Goal: Task Accomplishment & Management: Use online tool/utility

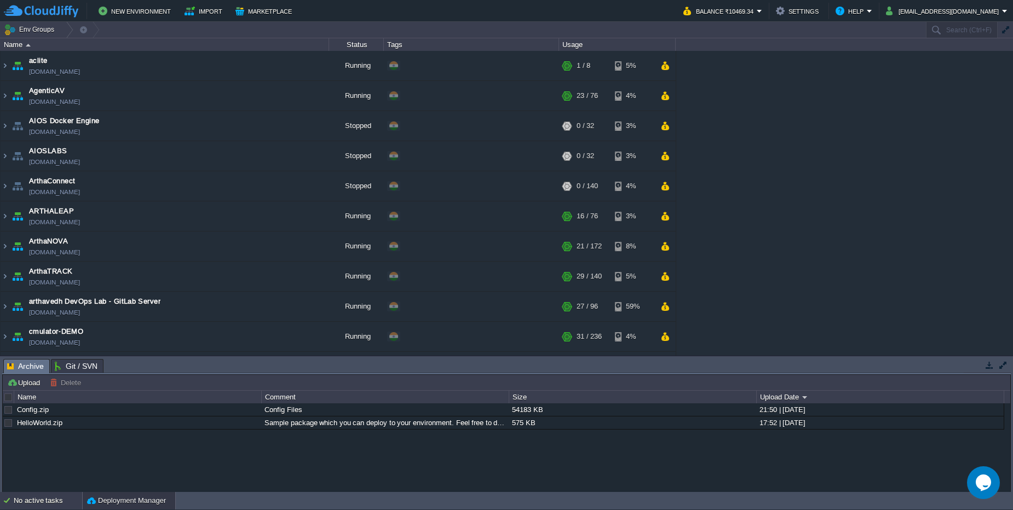
click at [51, 500] on div "No active tasks" at bounding box center [48, 501] width 68 height 18
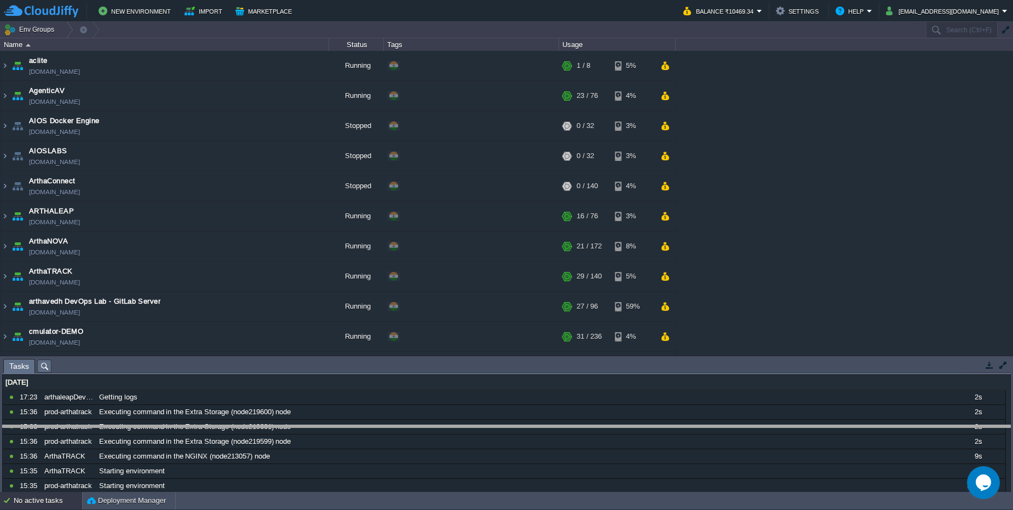
drag, startPoint x: 233, startPoint y: 363, endPoint x: 217, endPoint y: 429, distance: 68.3
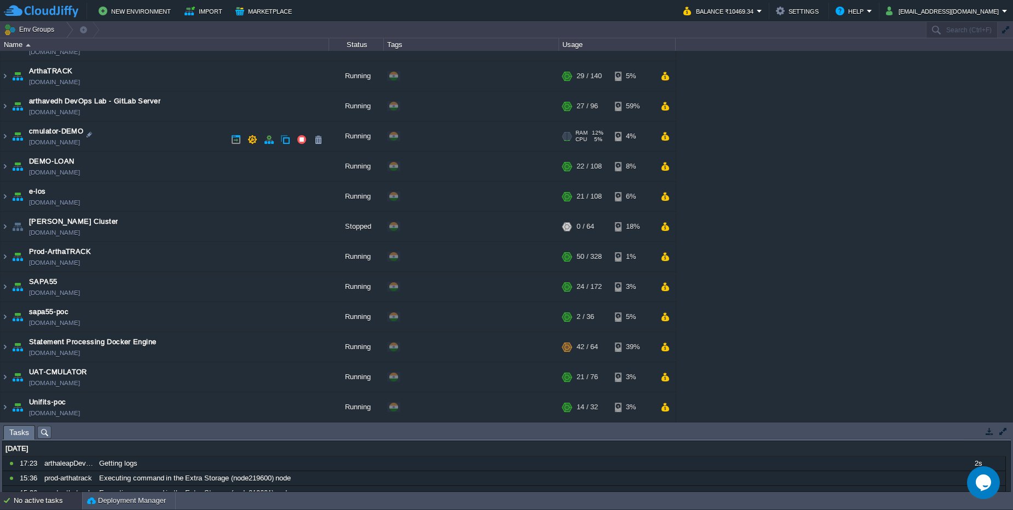
scroll to position [201, 0]
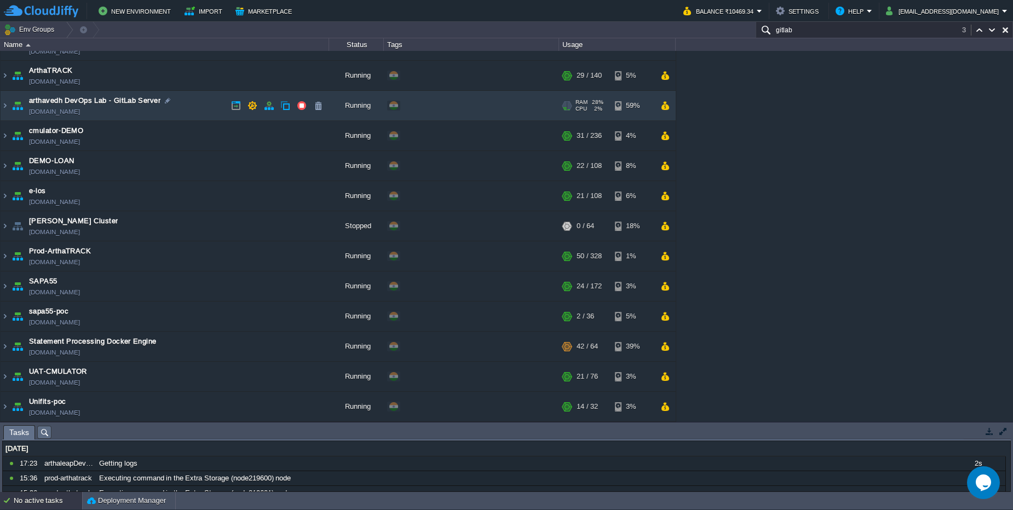
type input "gitlab"
click at [218, 114] on td "arthavedh DevOps Lab - GitLab Server [DOMAIN_NAME]" at bounding box center [165, 106] width 329 height 30
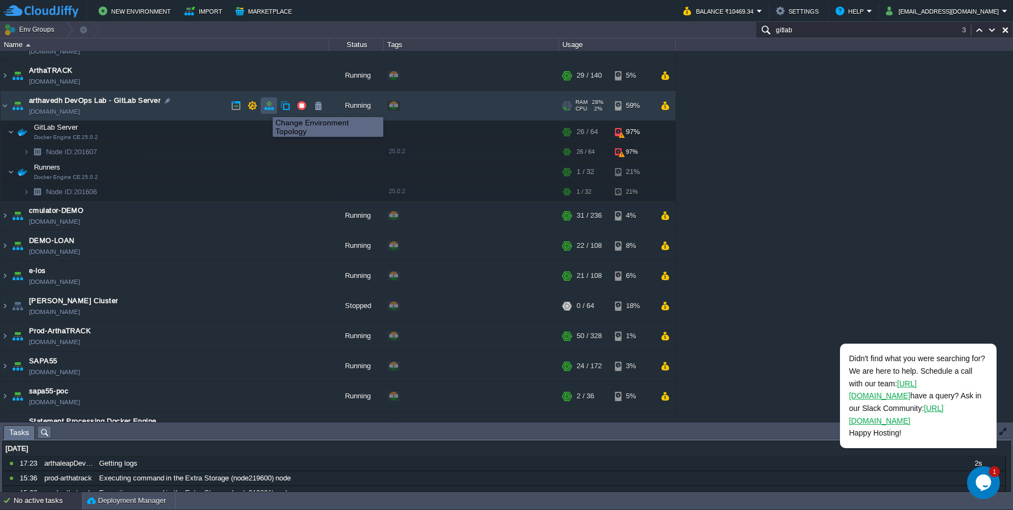
click at [264, 107] on button "button" at bounding box center [269, 106] width 10 height 10
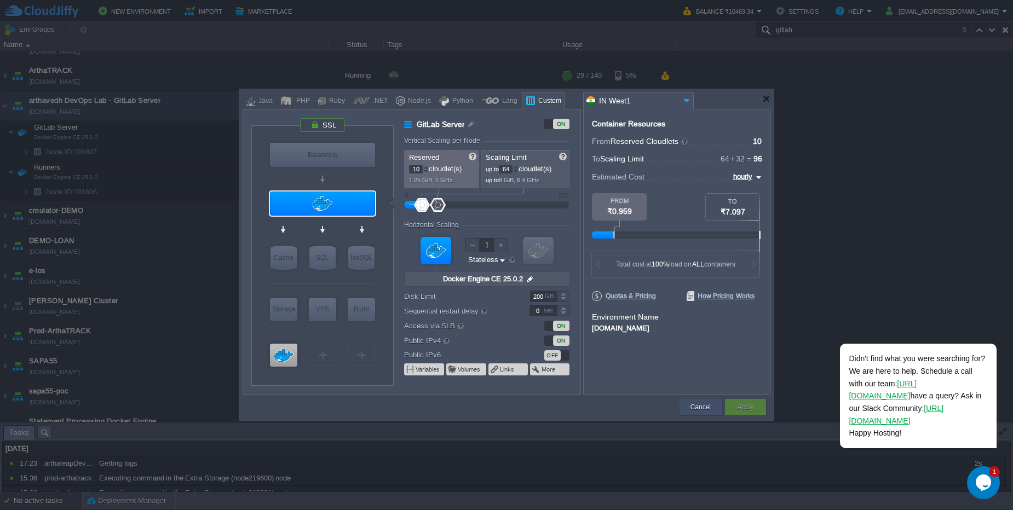
click at [701, 406] on button "Cancel" at bounding box center [700, 407] width 20 height 11
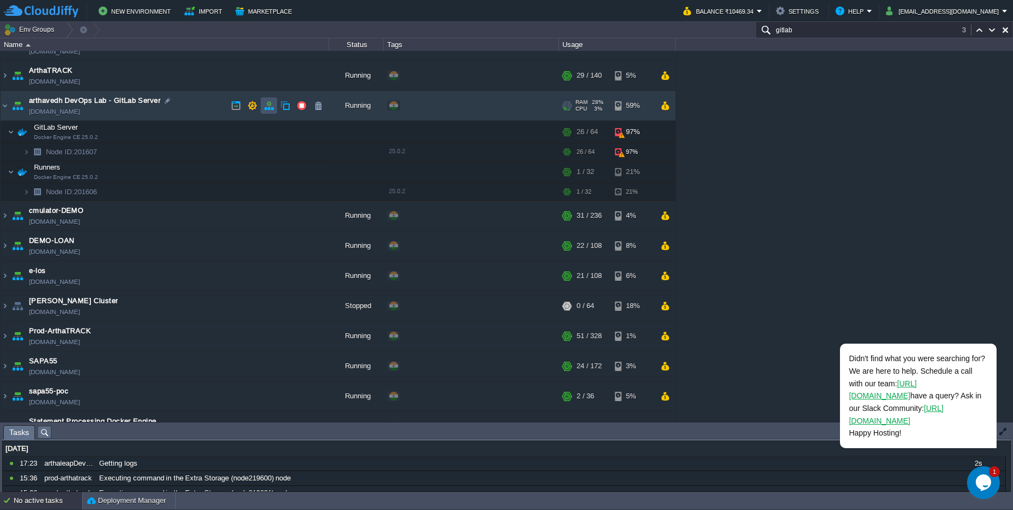
click at [267, 110] on button "button" at bounding box center [269, 106] width 10 height 10
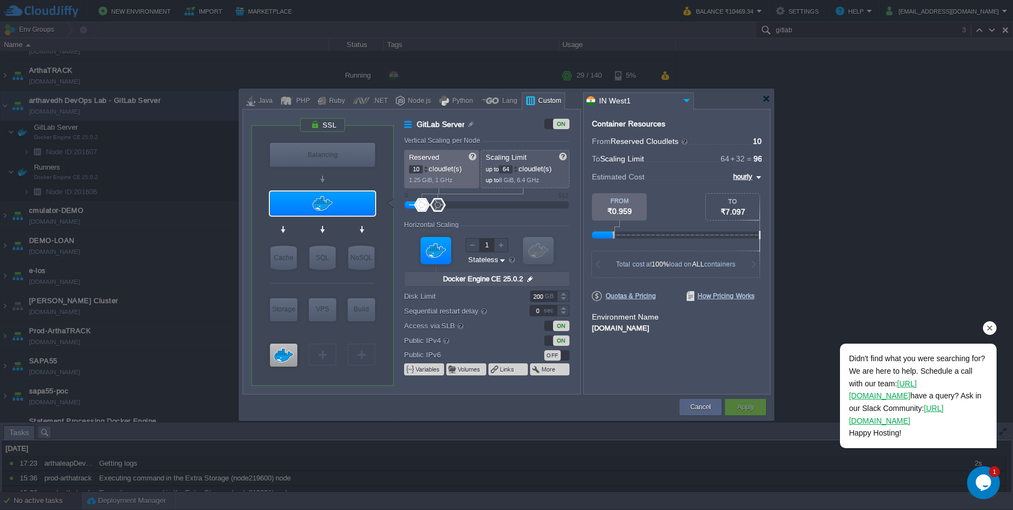
click at [988, 331] on icon "Chat attention grabber" at bounding box center [990, 329] width 10 height 10
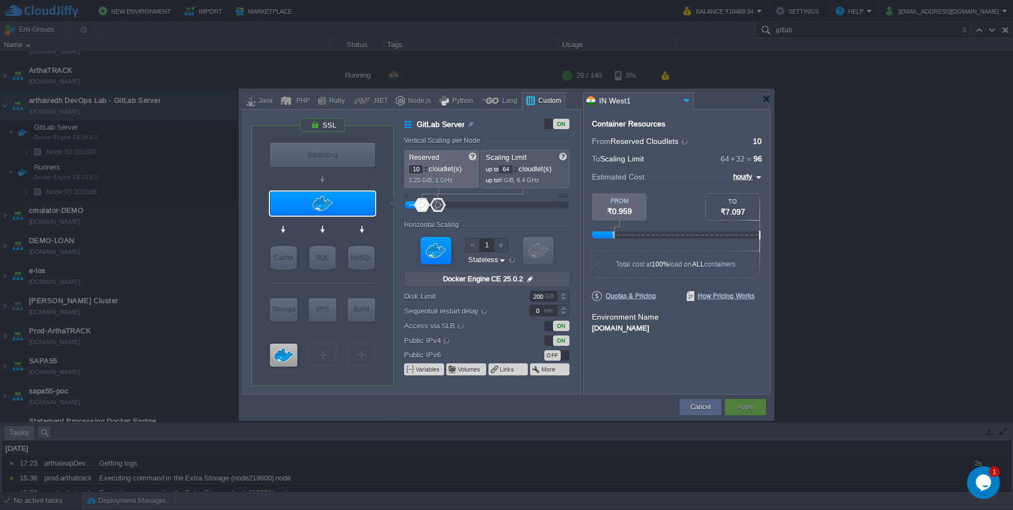
click at [542, 299] on input "200" at bounding box center [543, 296] width 27 height 11
type input "2"
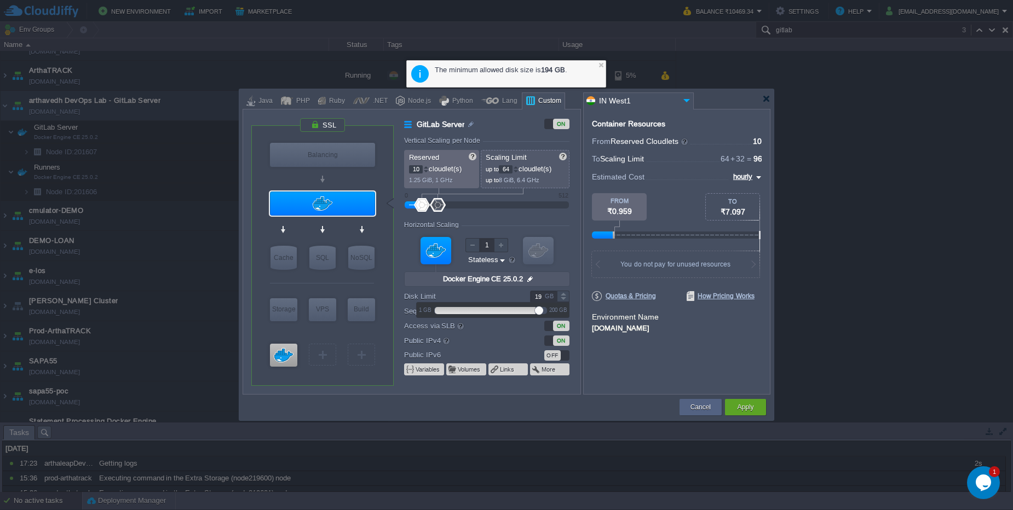
type input "1"
type input "200"
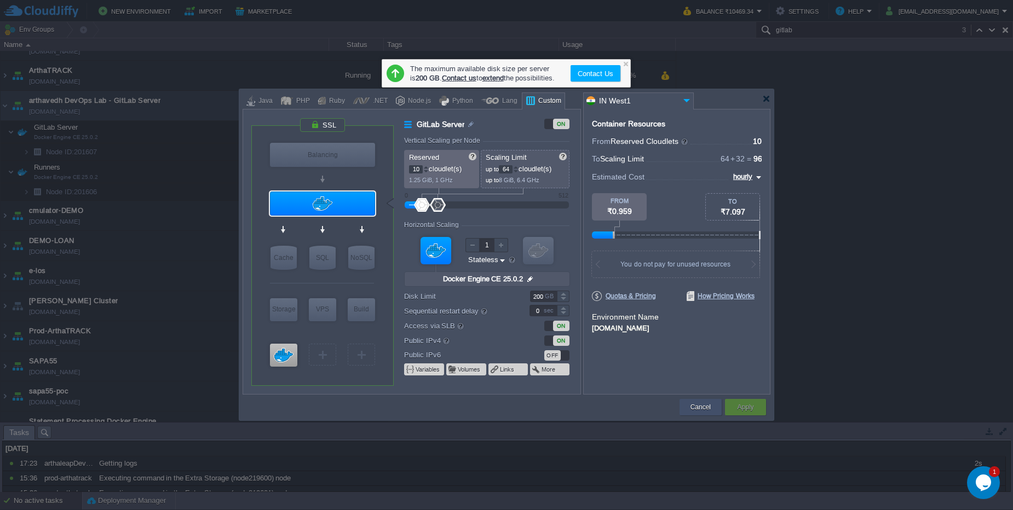
click at [692, 408] on button "Cancel" at bounding box center [700, 407] width 20 height 11
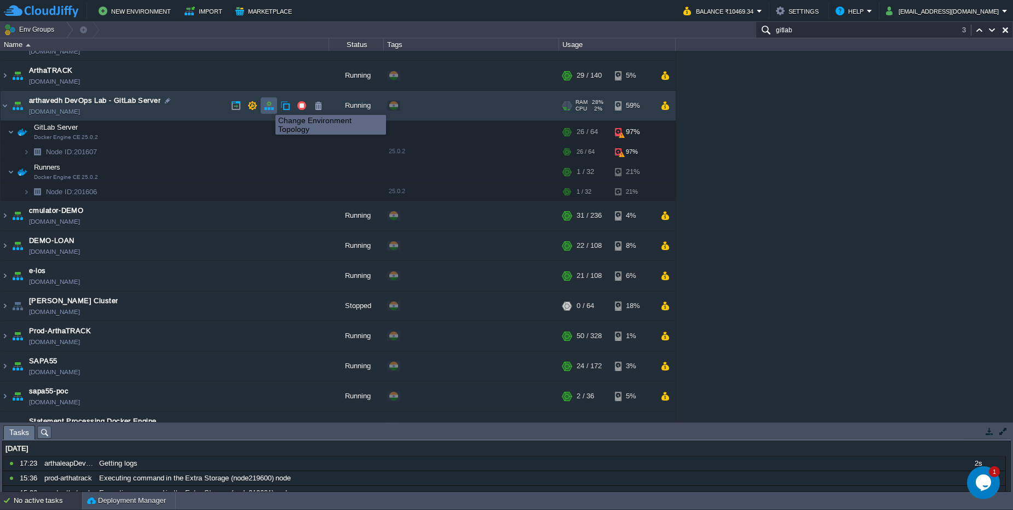
click at [267, 105] on button "button" at bounding box center [269, 106] width 10 height 10
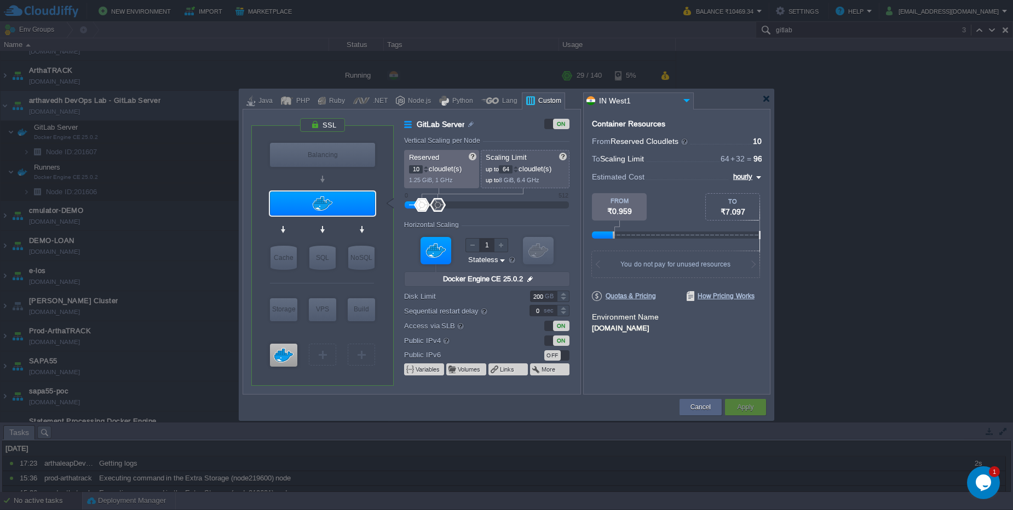
click at [562, 295] on div at bounding box center [563, 293] width 13 height 5
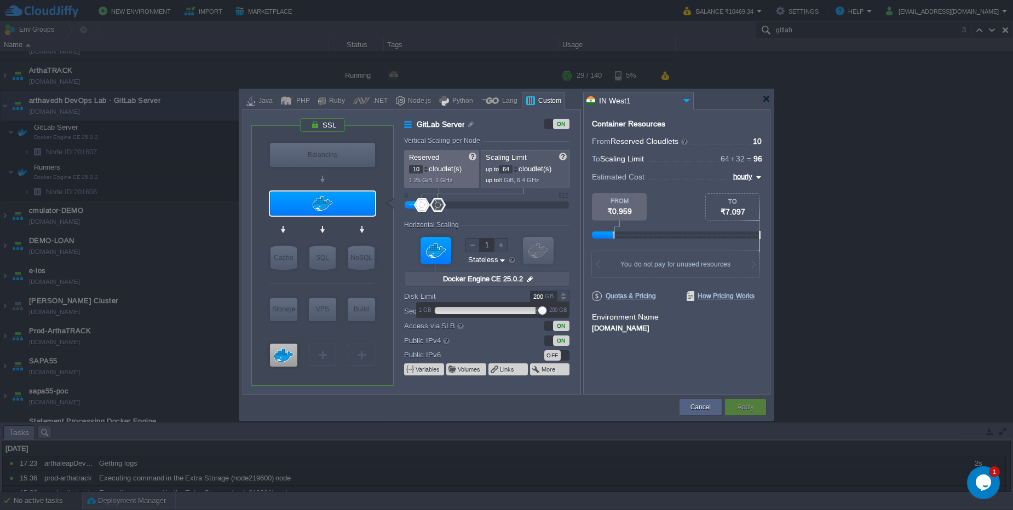
click at [562, 295] on div at bounding box center [563, 293] width 13 height 5
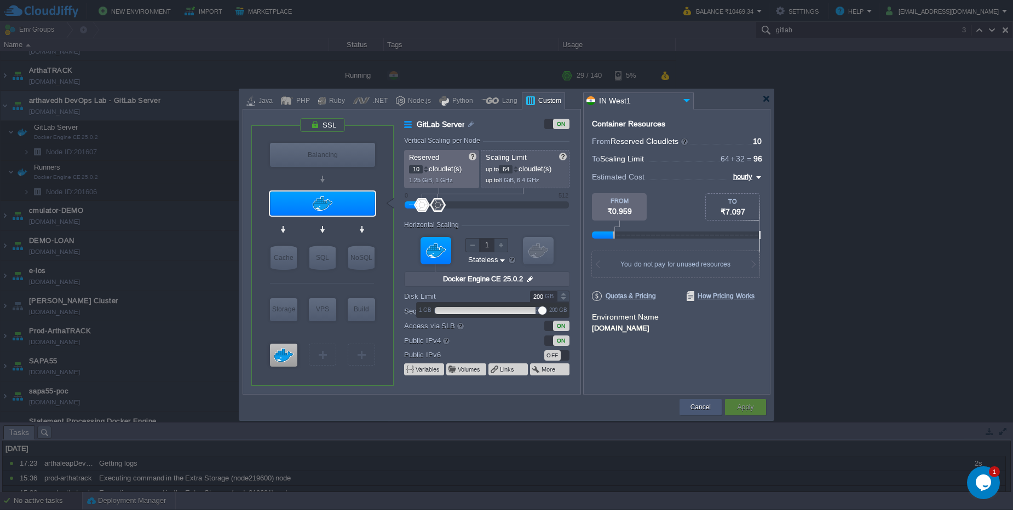
click at [692, 411] on button "Cancel" at bounding box center [700, 407] width 20 height 11
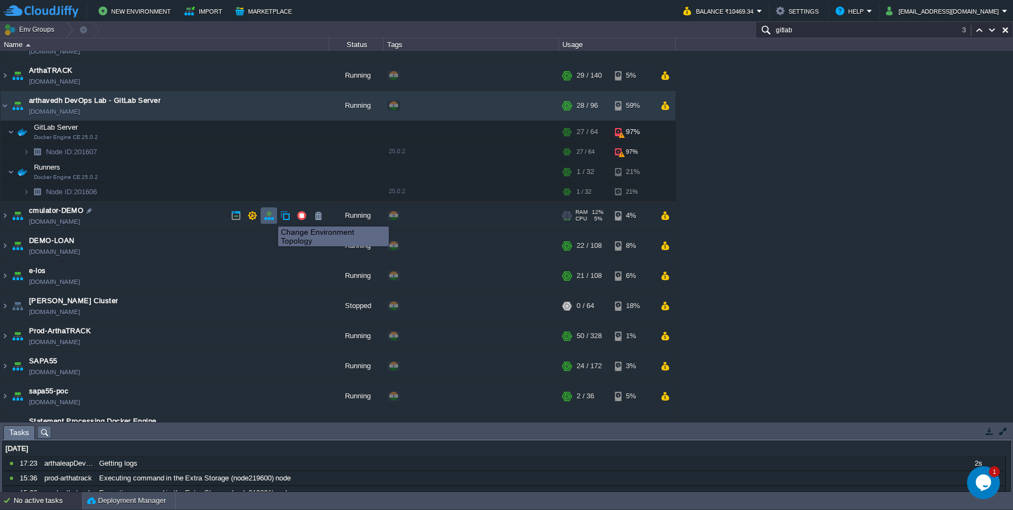
click at [270, 217] on button "button" at bounding box center [269, 216] width 10 height 10
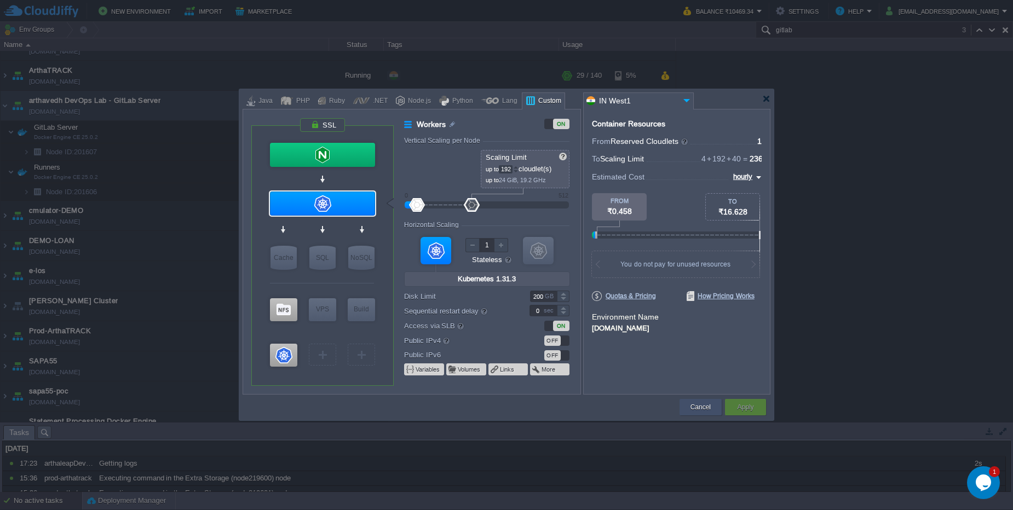
click at [697, 409] on button "Cancel" at bounding box center [700, 407] width 20 height 11
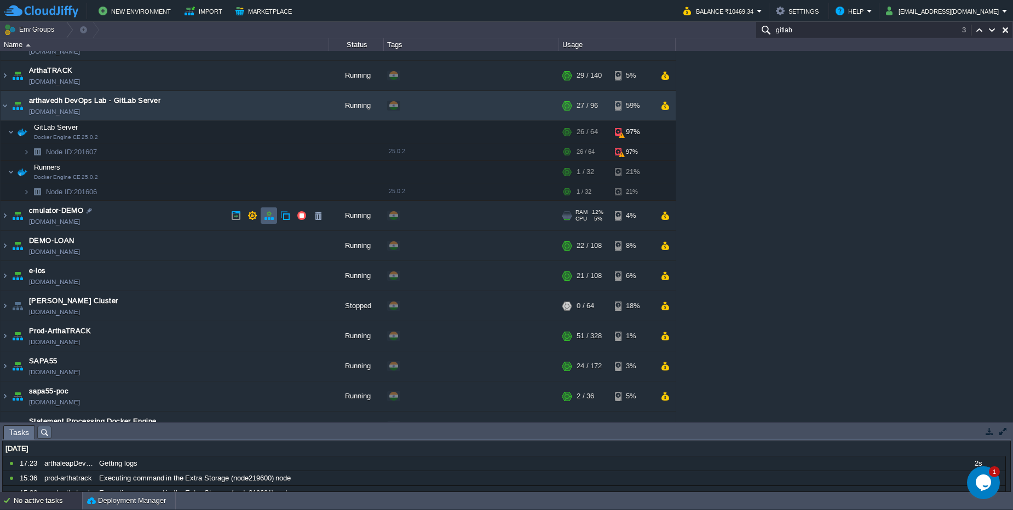
click at [270, 210] on td at bounding box center [269, 216] width 16 height 16
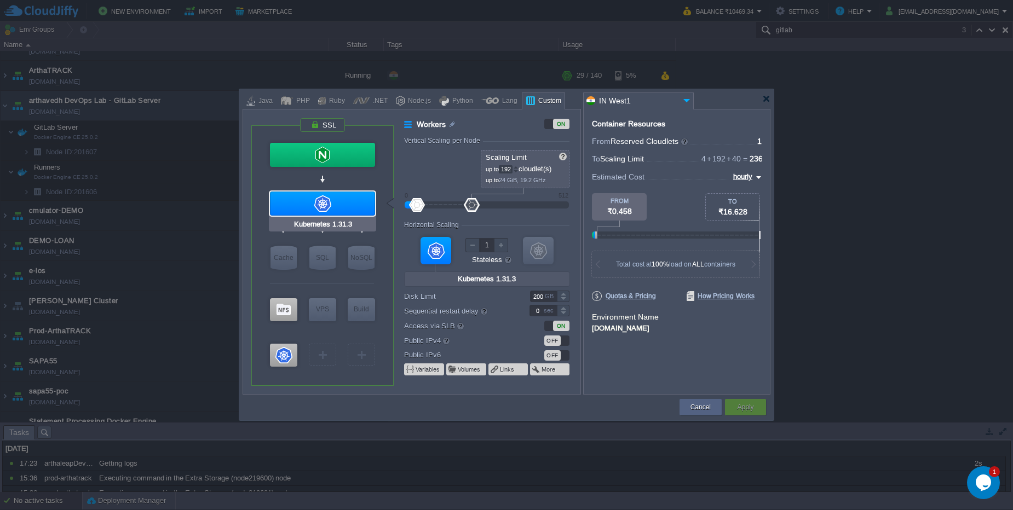
type input "Docker Image"
click at [701, 404] on button "Cancel" at bounding box center [700, 407] width 20 height 11
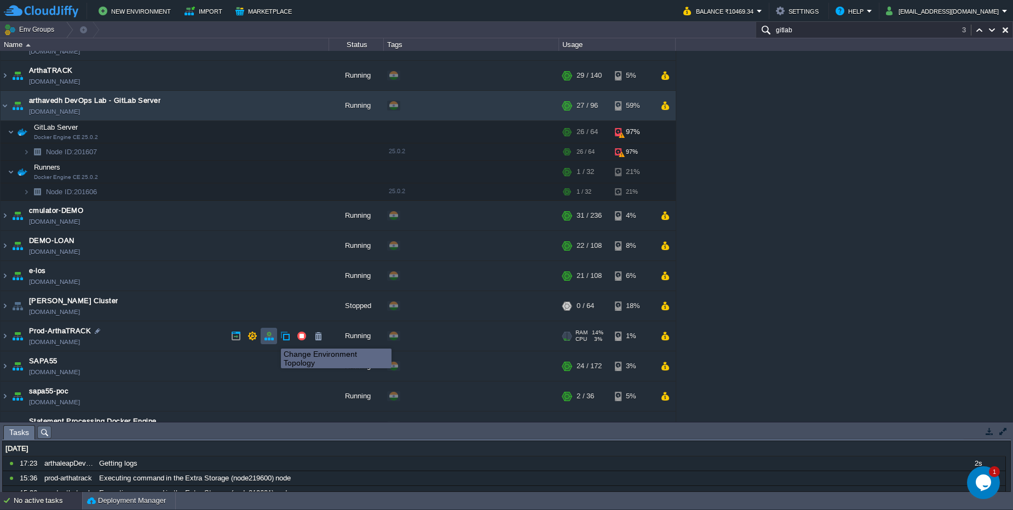
click at [273, 339] on button "button" at bounding box center [269, 336] width 10 height 10
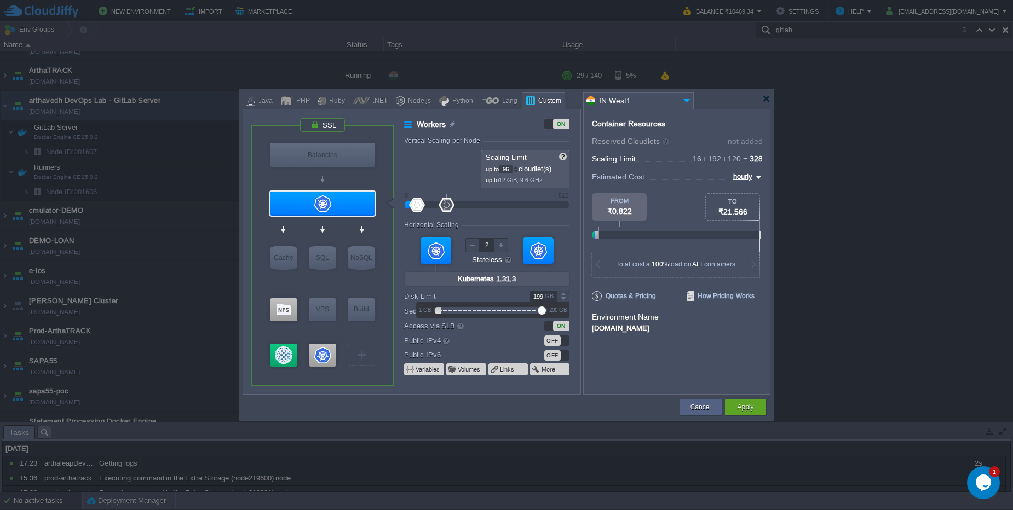
click at [562, 297] on div at bounding box center [563, 299] width 13 height 5
click at [563, 298] on div at bounding box center [563, 299] width 13 height 5
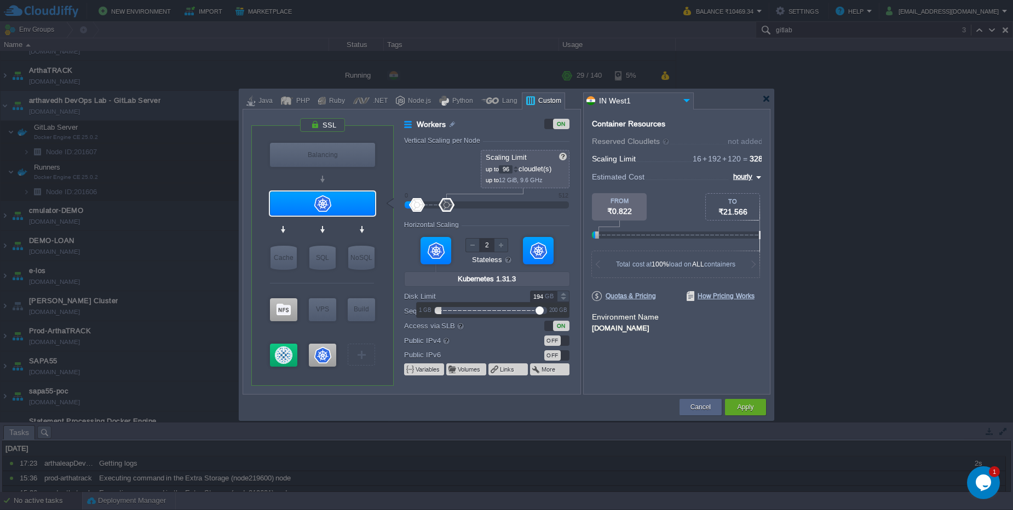
click at [563, 298] on div at bounding box center [563, 299] width 13 height 5
click at [563, 297] on div at bounding box center [563, 299] width 13 height 5
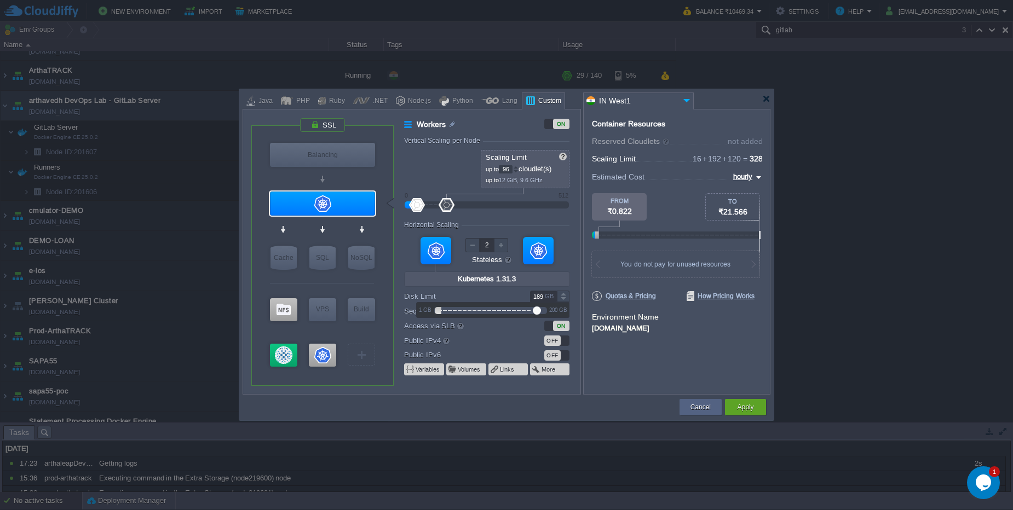
click at [563, 297] on div at bounding box center [563, 299] width 13 height 5
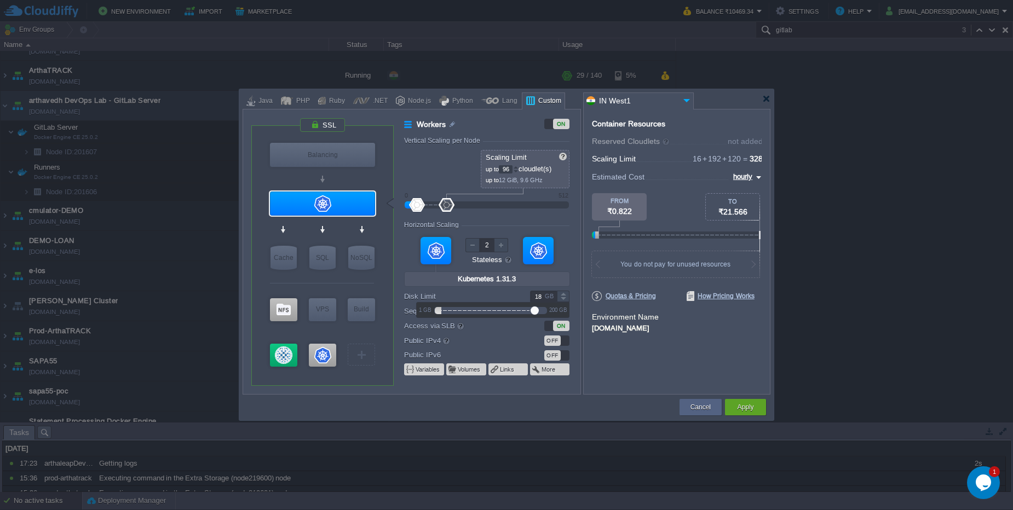
type input "1"
type input "200"
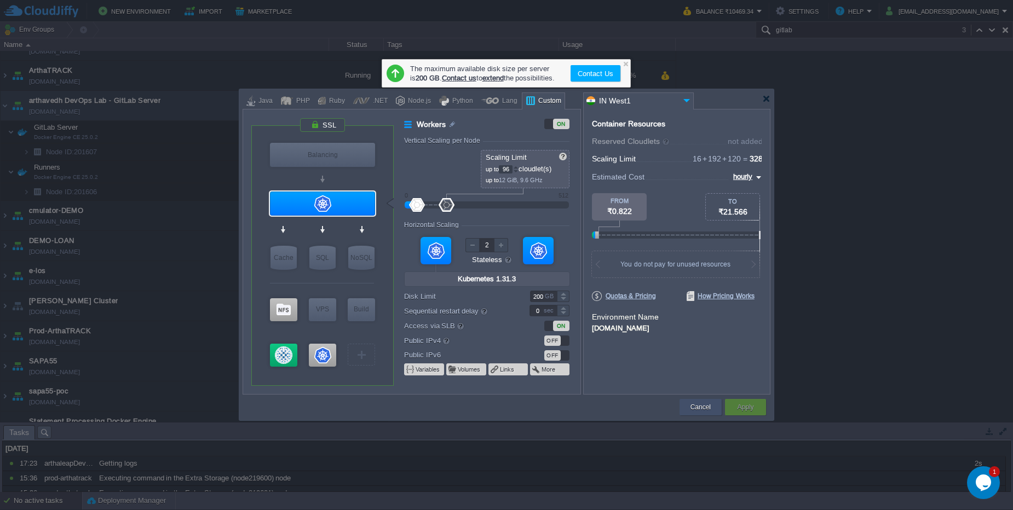
click at [698, 413] on div "Cancel" at bounding box center [701, 407] width 26 height 16
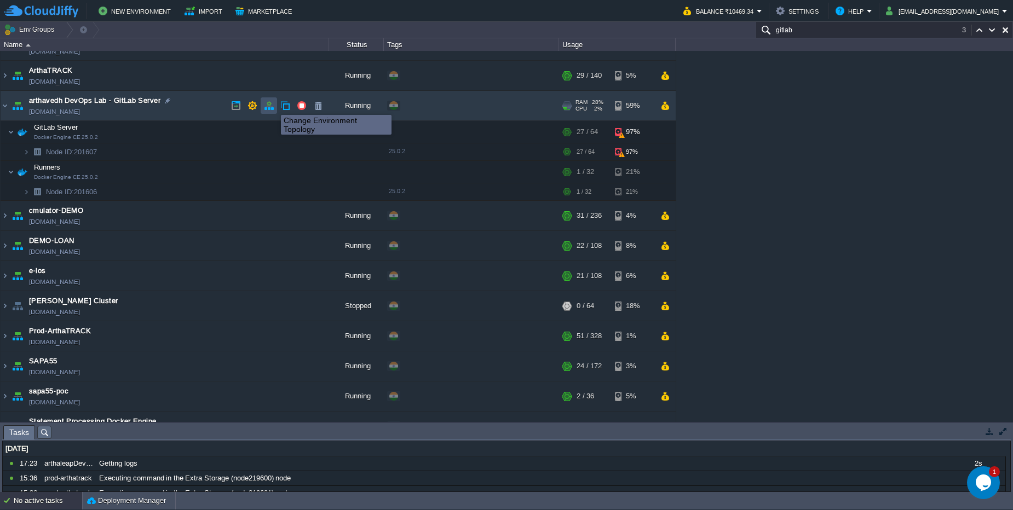
click at [273, 105] on button "button" at bounding box center [269, 106] width 10 height 10
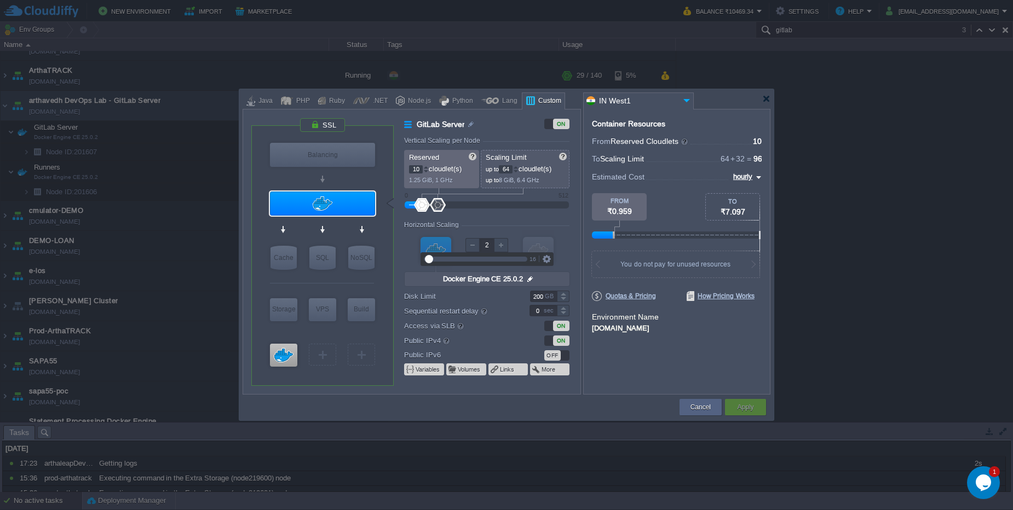
click at [502, 248] on div at bounding box center [501, 245] width 14 height 14
click at [475, 250] on div at bounding box center [472, 245] width 14 height 14
click at [499, 250] on div at bounding box center [501, 245] width 14 height 14
type input "2"
click at [475, 248] on div at bounding box center [472, 245] width 14 height 14
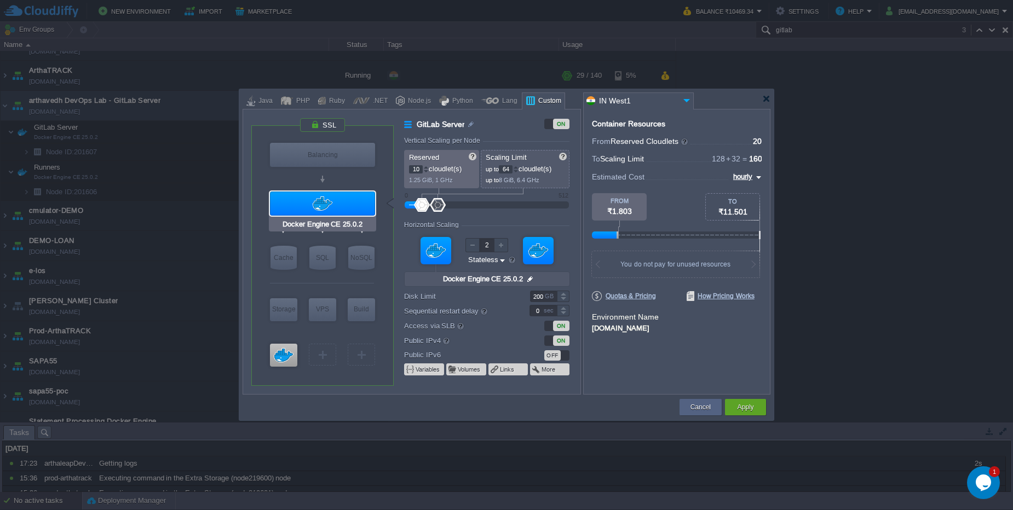
click at [339, 197] on div at bounding box center [322, 204] width 105 height 24
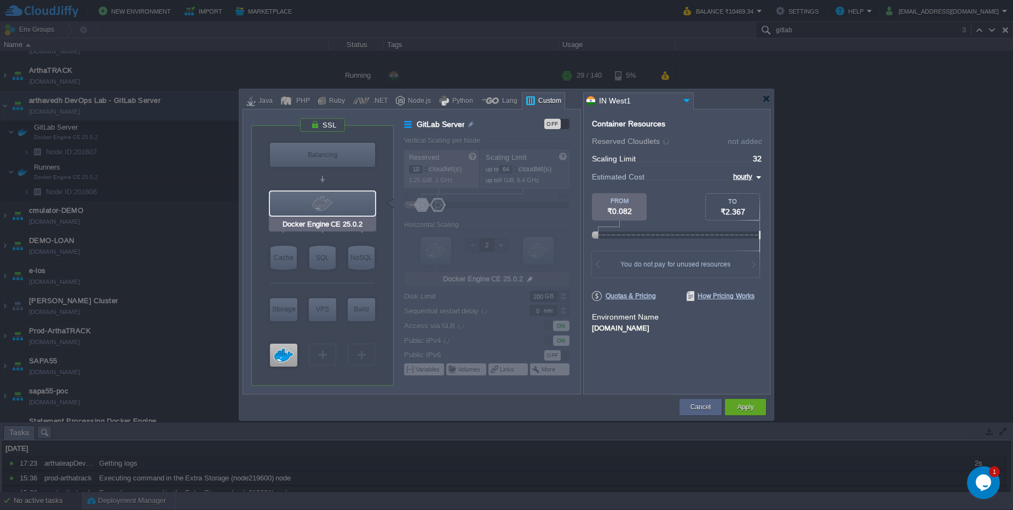
click at [339, 197] on div at bounding box center [322, 204] width 105 height 24
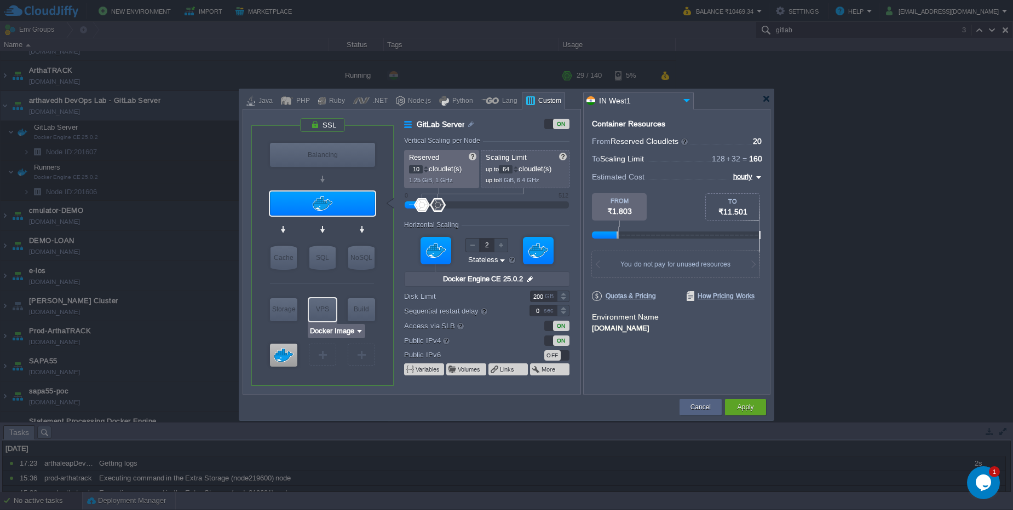
type input "Docker Engine CE 25.0.2"
click at [273, 363] on div at bounding box center [283, 355] width 27 height 23
type input "Runners"
type input "0"
type input "32"
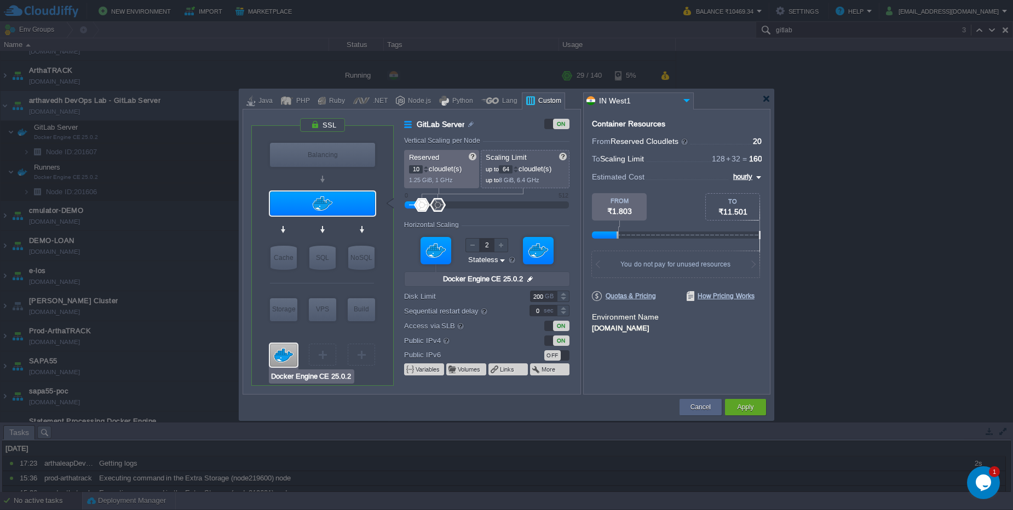
type input "1"
type input "null"
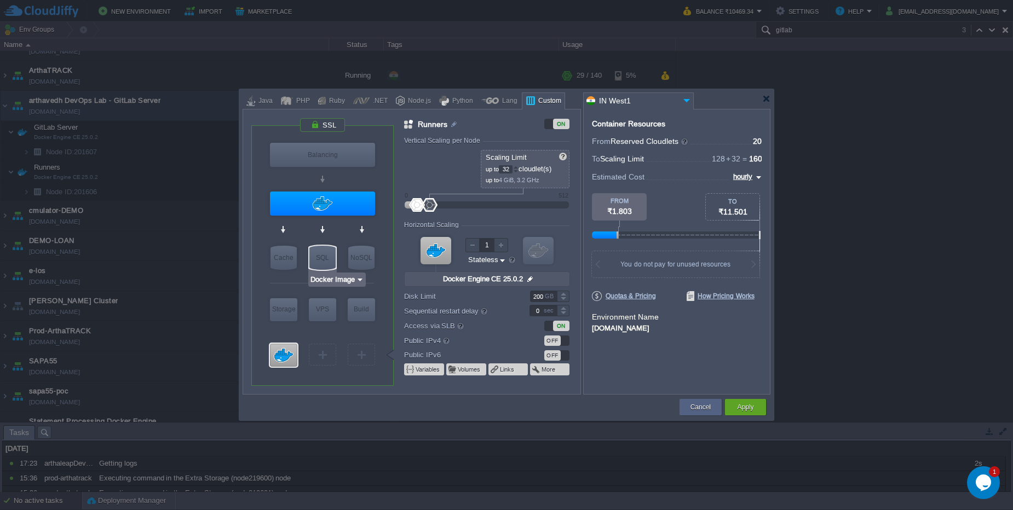
type input "Docker Engine CE 25.0.2"
click at [335, 206] on div at bounding box center [322, 204] width 105 height 24
type input "GitLab Server"
type input "10"
type input "64"
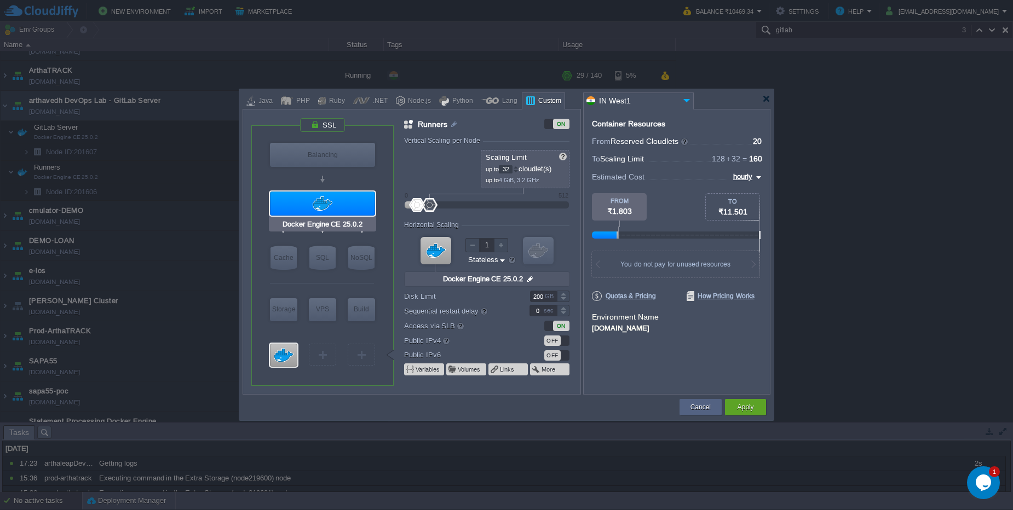
type input "2"
type input "null"
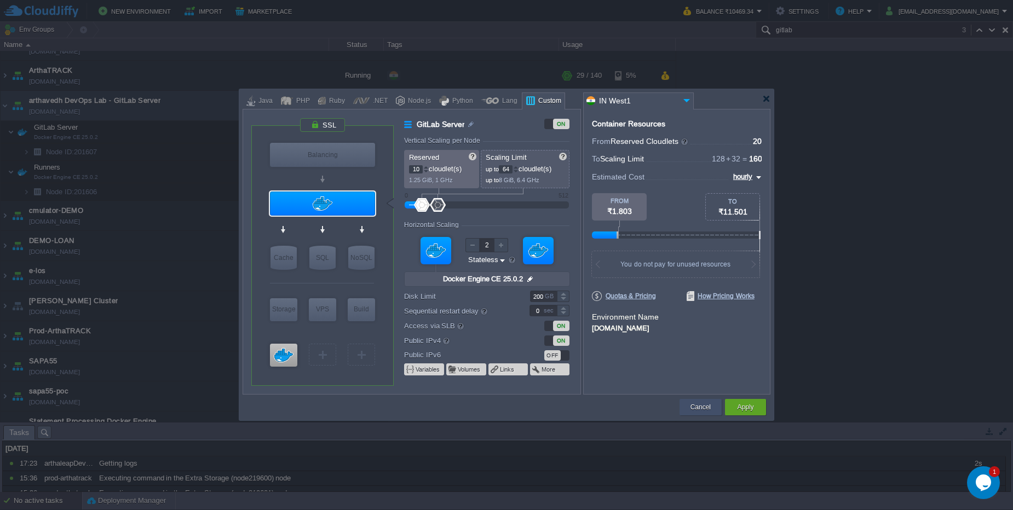
click at [703, 415] on div "Cancel" at bounding box center [701, 407] width 26 height 16
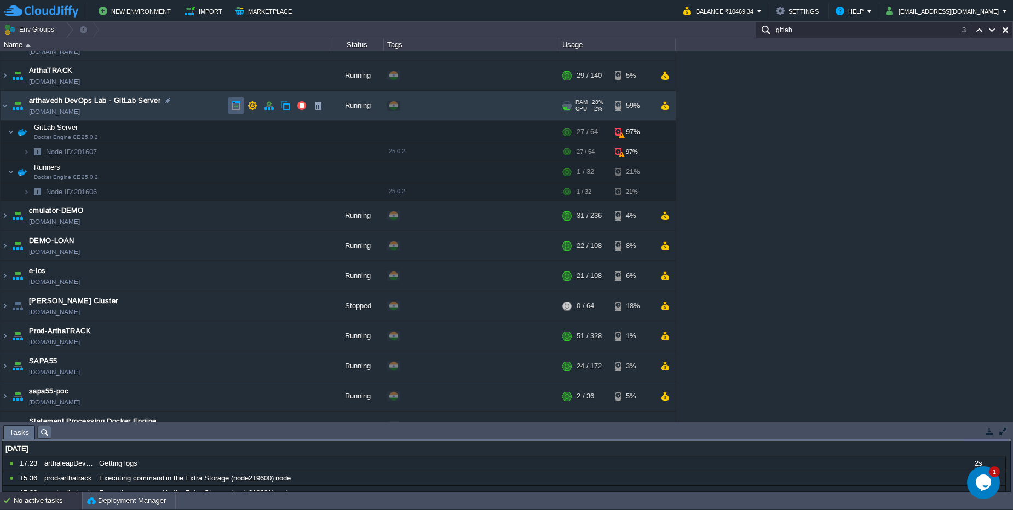
click at [237, 111] on td at bounding box center [236, 105] width 16 height 16
click at [54, 498] on div "No active tasks" at bounding box center [48, 501] width 68 height 18
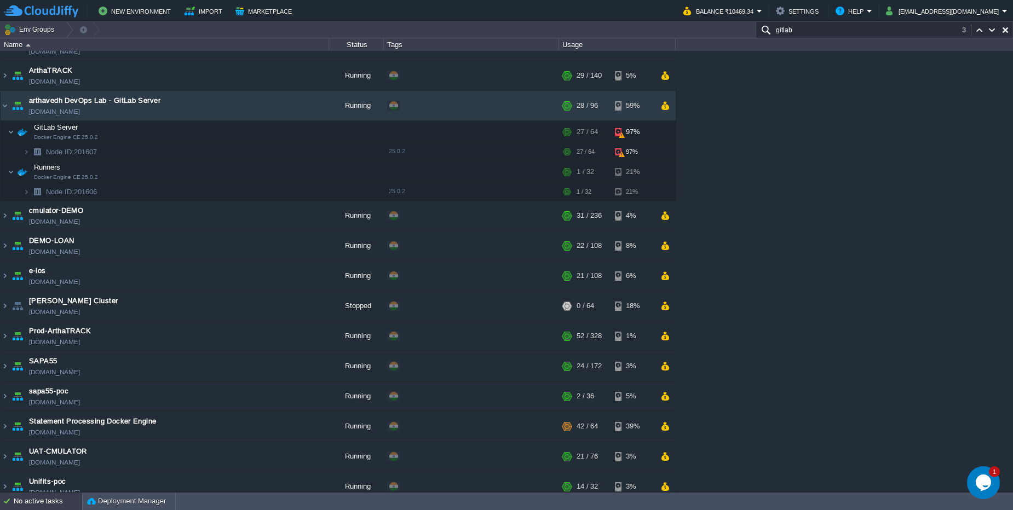
click at [53, 510] on div "No active tasks" at bounding box center [48, 502] width 68 height 18
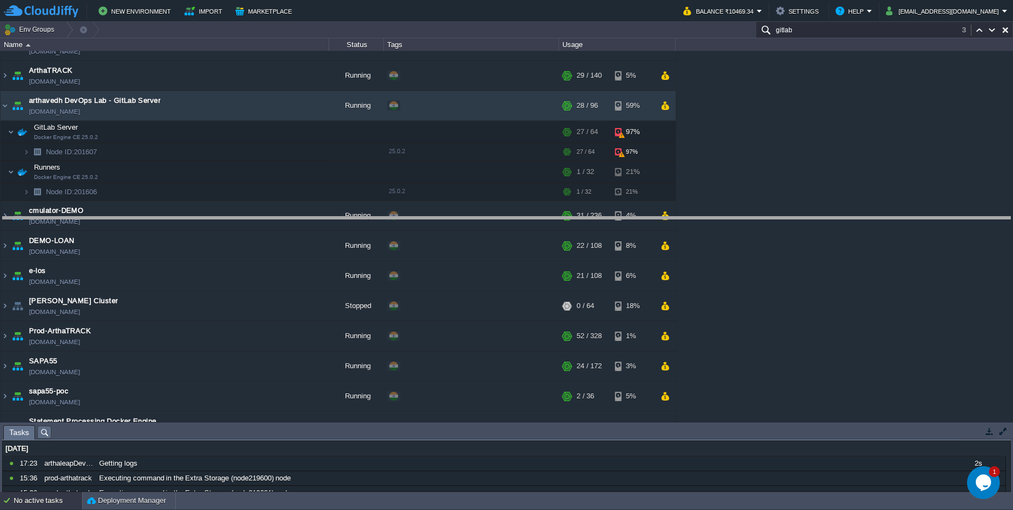
drag, startPoint x: 172, startPoint y: 426, endPoint x: 240, endPoint y: 217, distance: 220.1
click at [240, 217] on body "New Environment Import Marketplace Bonus ₹0.00 Upgrade Account Balance ₹10469.3…" at bounding box center [506, 255] width 1013 height 510
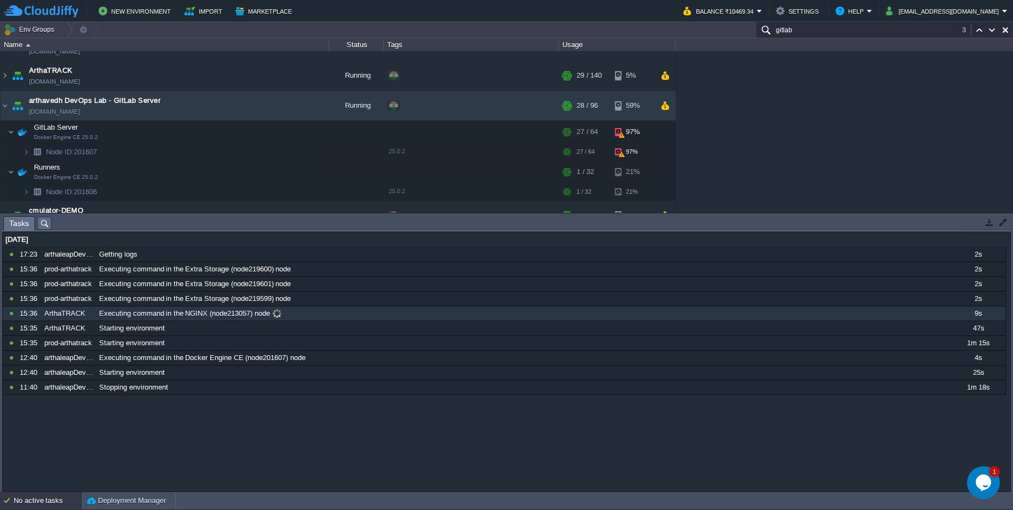
click at [238, 320] on div "Executing command in the NGINX (node213057) node" at bounding box center [523, 314] width 854 height 14
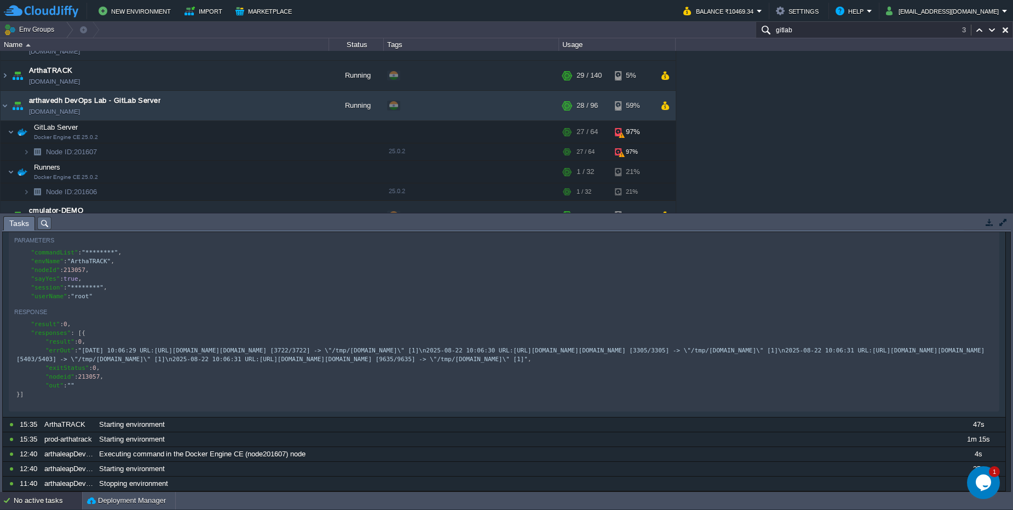
scroll to position [41, 0]
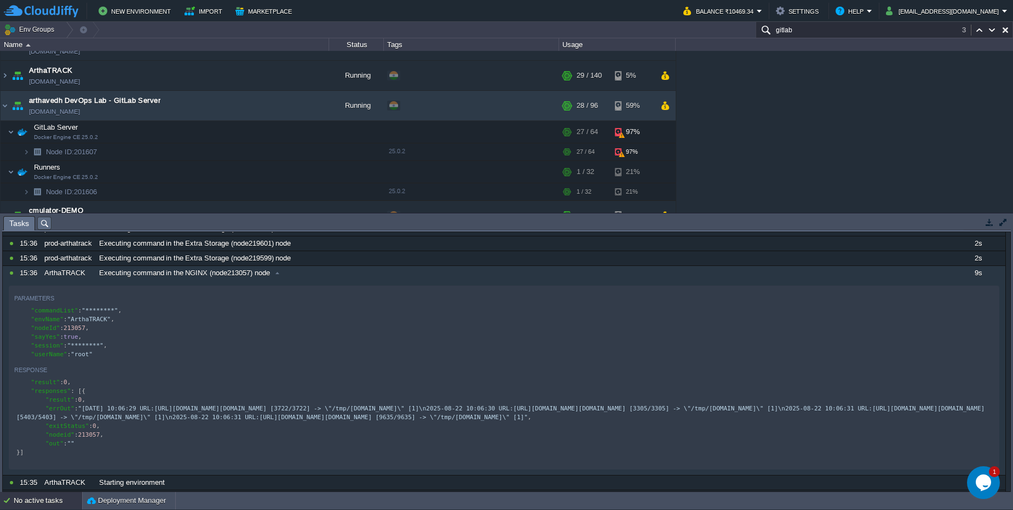
click at [883, 74] on div "aclite [DOMAIN_NAME] Running + Add to Env Group RAM 2% CPU 0% 1 / 8 5% AgenticA…" at bounding box center [506, 132] width 1013 height 162
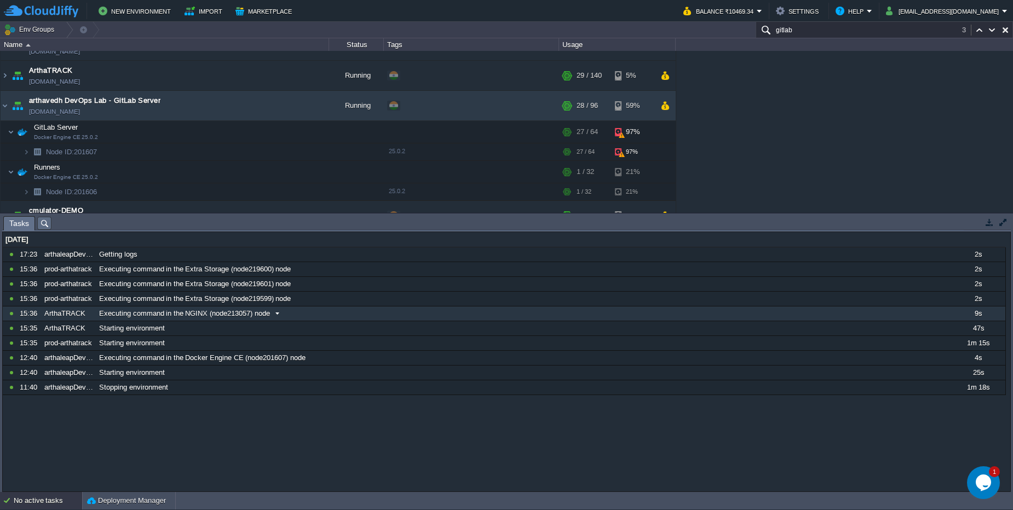
click at [298, 321] on div "10678204 15:36 ArthaTRACK Executing command in the NGINX (node213057) node 9s 1…" at bounding box center [504, 314] width 1003 height 15
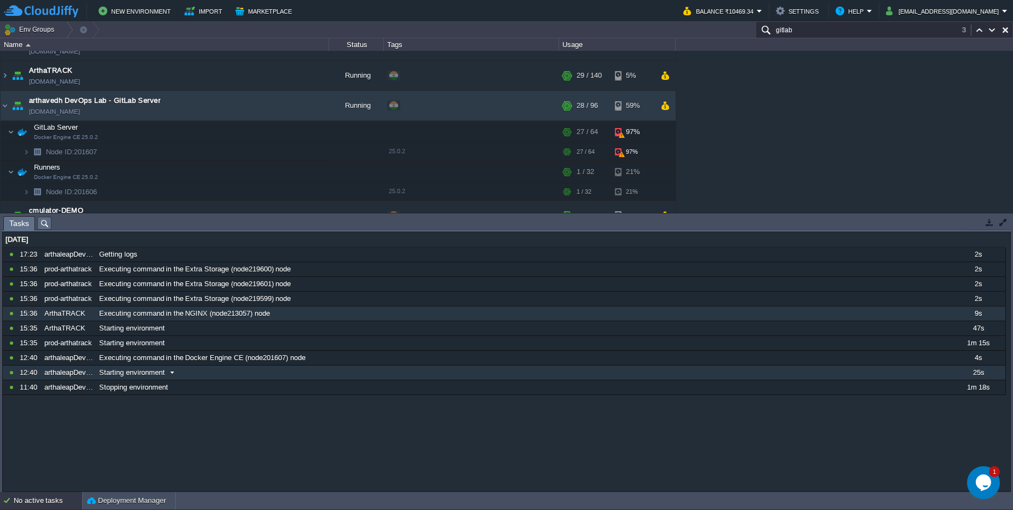
click at [242, 380] on div "10676958 12:40 arthaleapDevOps Starting environment 25s 1755801000000" at bounding box center [504, 373] width 1003 height 15
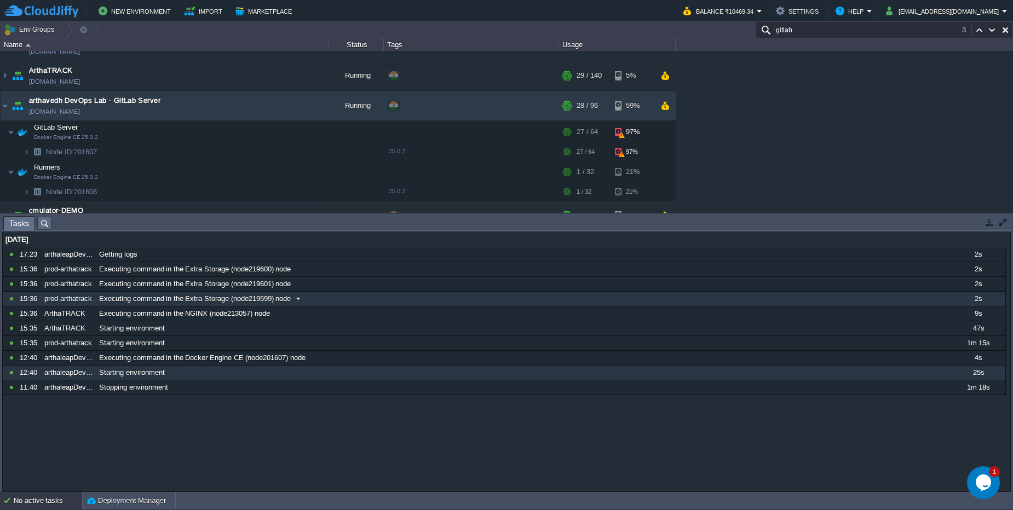
click at [248, 306] on div "10679205 17:23 arthaleapDevOps Getting logs 2s 1755801000000 10678210 15:36 pro…" at bounding box center [504, 322] width 1003 height 148
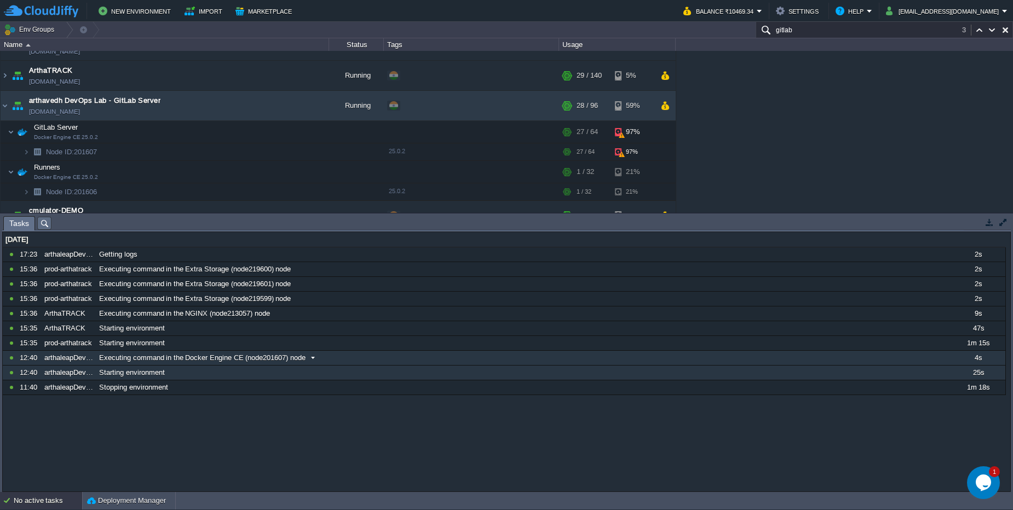
click at [362, 362] on div "Executing command in the Docker Engine CE (node201607) node" at bounding box center [523, 358] width 854 height 14
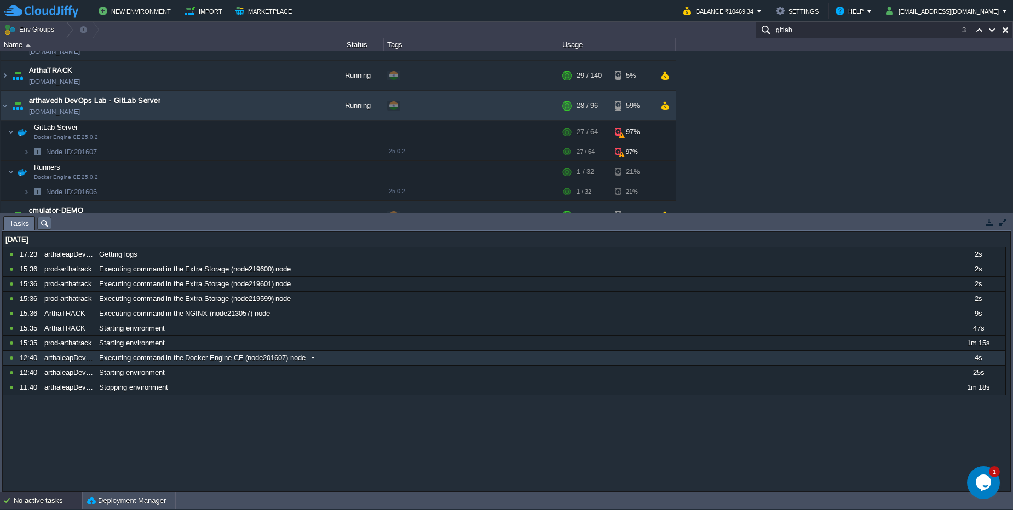
click at [362, 362] on div "Executing command in the Docker Engine CE (node201607) node" at bounding box center [523, 358] width 854 height 14
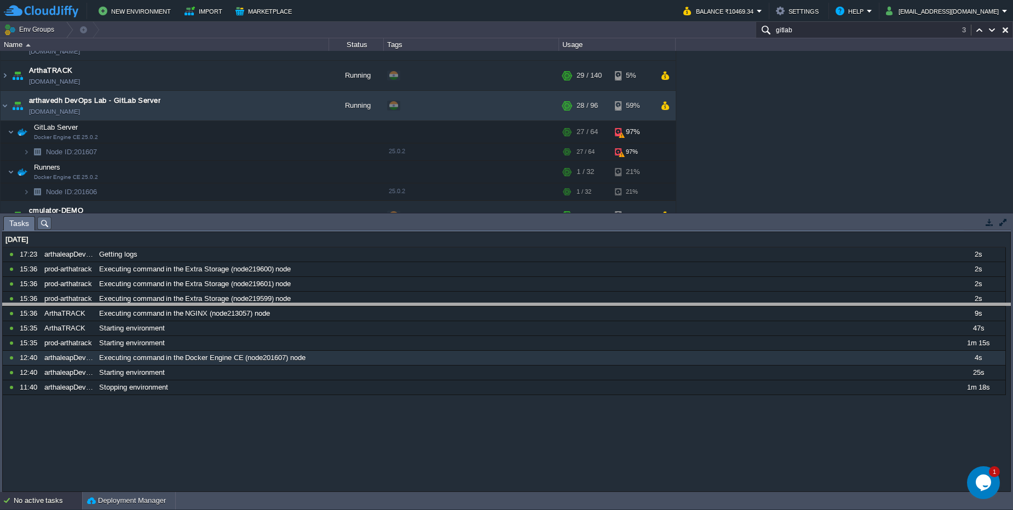
drag, startPoint x: 350, startPoint y: 226, endPoint x: 338, endPoint y: 313, distance: 87.9
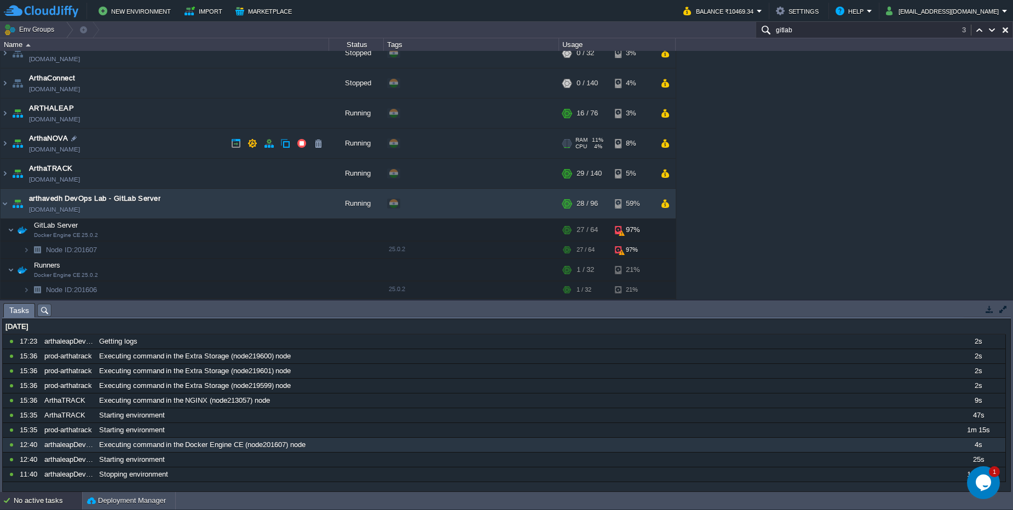
scroll to position [131, 0]
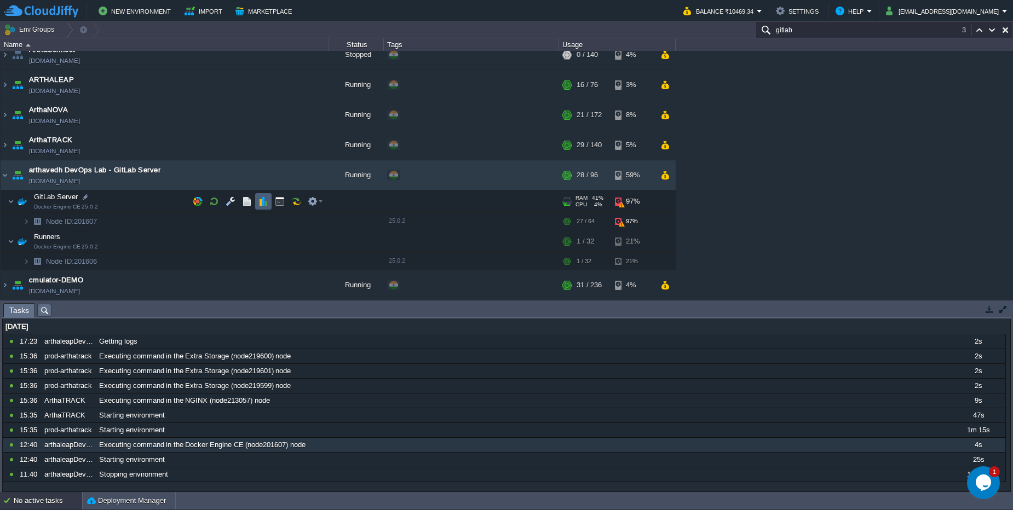
click at [270, 200] on td at bounding box center [263, 201] width 16 height 16
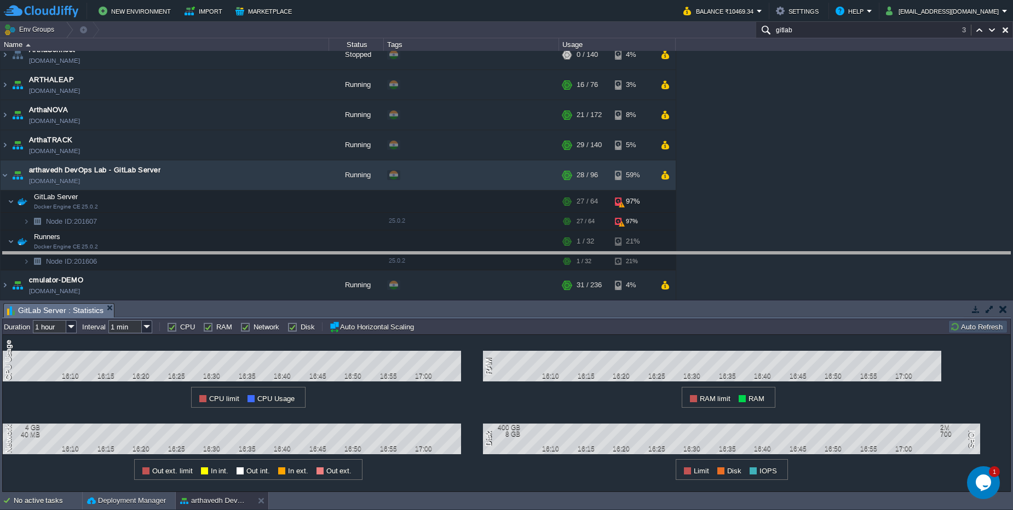
drag, startPoint x: 491, startPoint y: 311, endPoint x: 479, endPoint y: 258, distance: 54.5
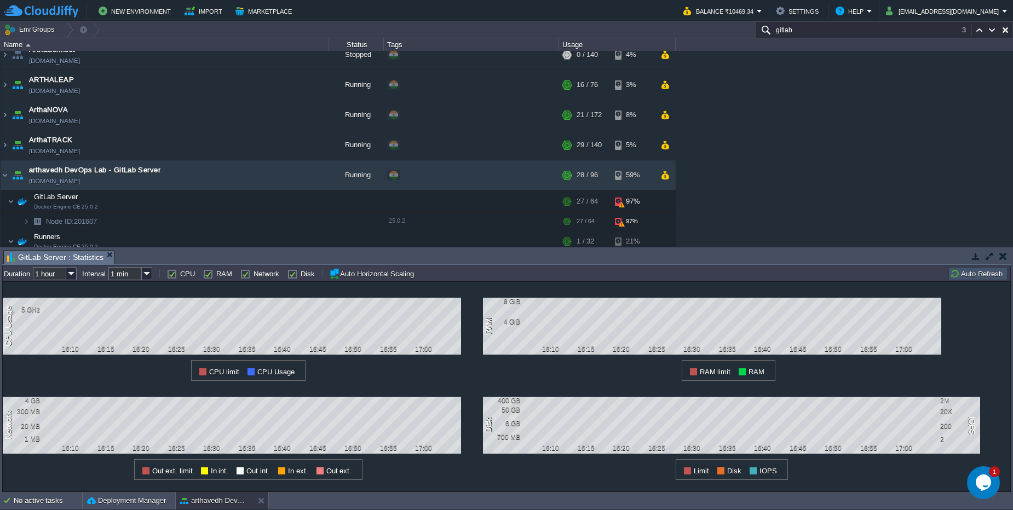
click at [180, 278] on label "CPU" at bounding box center [187, 274] width 15 height 8
click at [174, 278] on input "CPU" at bounding box center [170, 274] width 7 height 7
checkbox input "false"
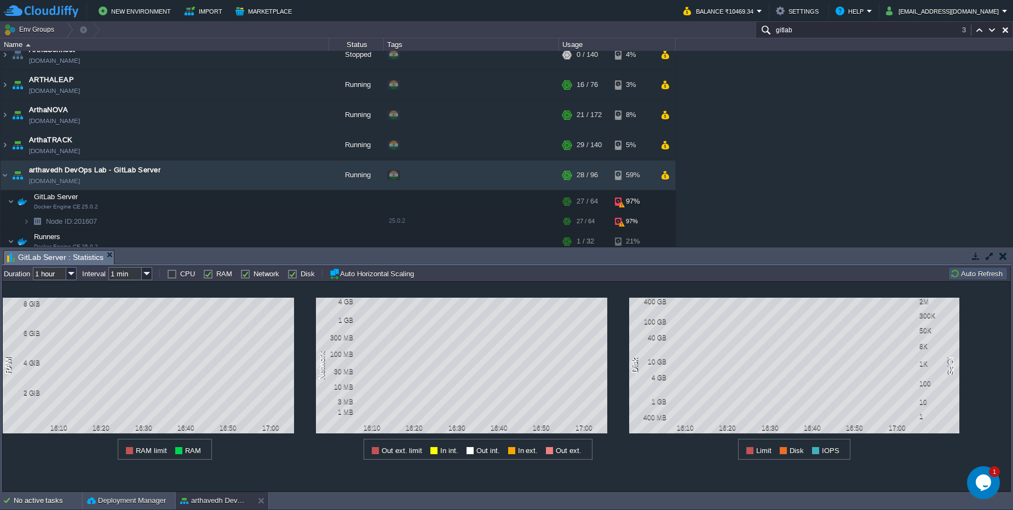
click at [216, 275] on label "RAM" at bounding box center [224, 274] width 16 height 8
click at [210, 275] on input "RAM" at bounding box center [206, 274] width 7 height 7
checkbox input "false"
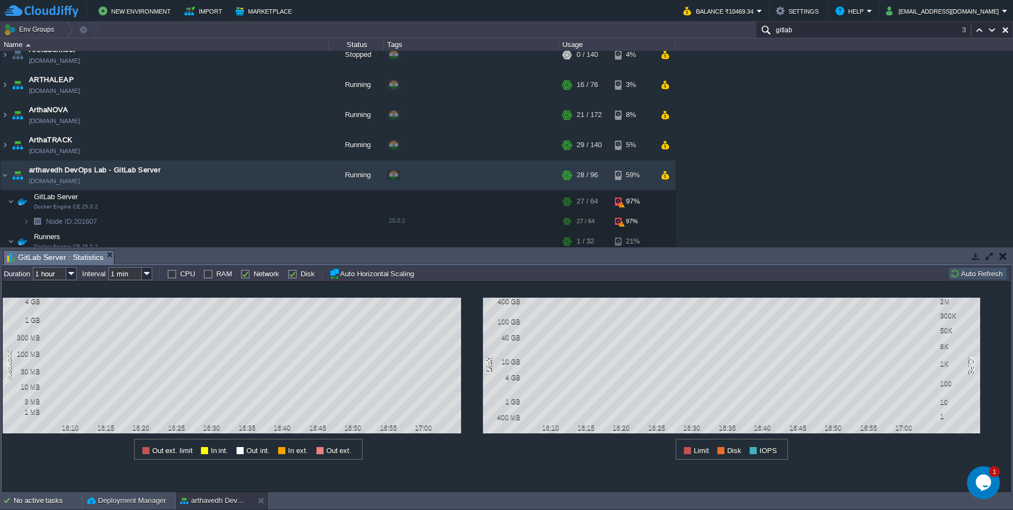
click at [265, 269] on div "Network" at bounding box center [259, 273] width 39 height 9
click at [267, 275] on label "Network" at bounding box center [267, 274] width 26 height 8
click at [248, 275] on input "Network" at bounding box center [243, 274] width 7 height 7
checkbox input "false"
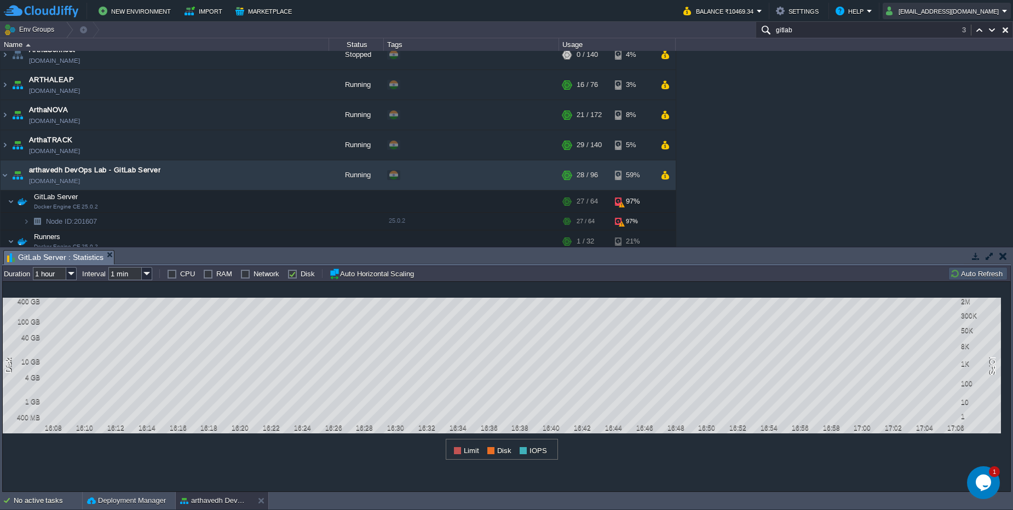
click at [945, 13] on button "[EMAIL_ADDRESS][DOMAIN_NAME]" at bounding box center [944, 10] width 116 height 13
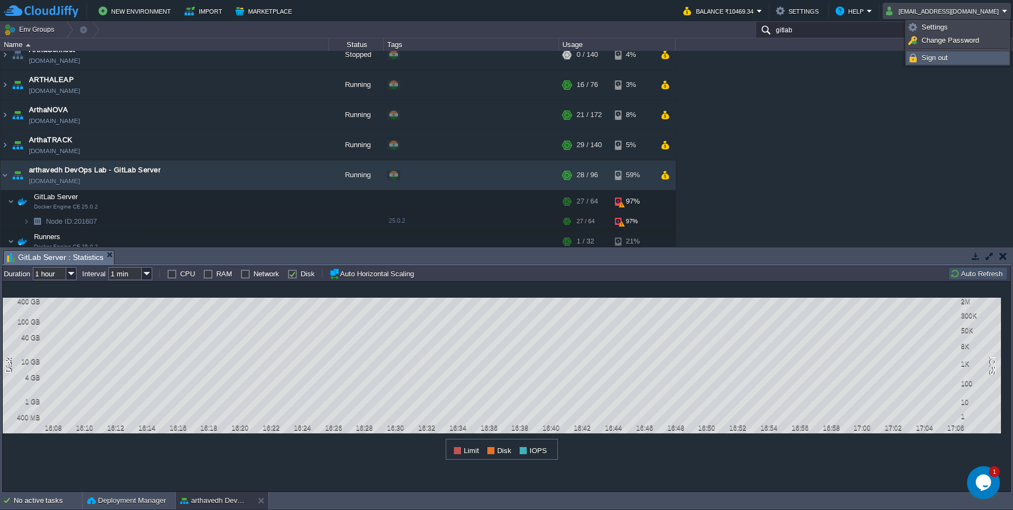
click at [945, 54] on span "Sign out" at bounding box center [935, 58] width 26 height 8
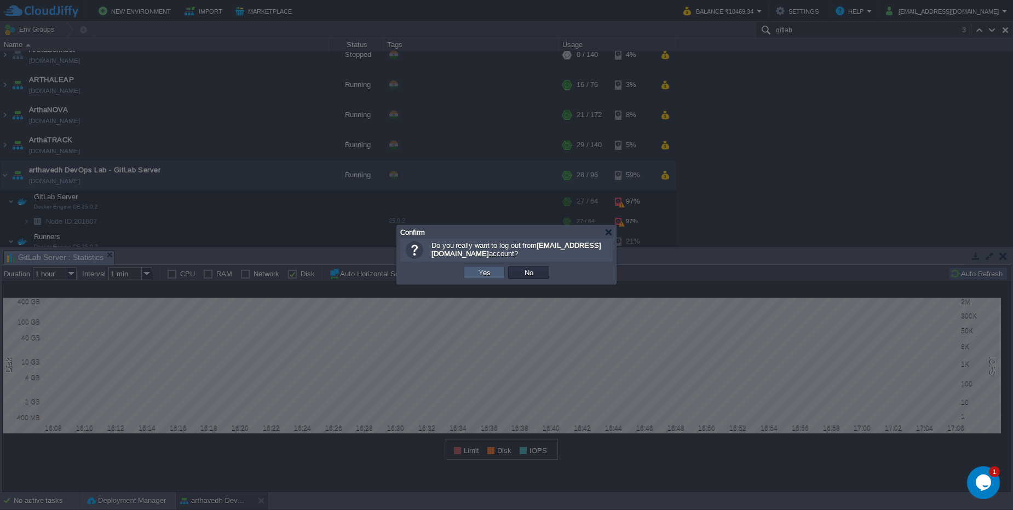
click at [494, 269] on td "Yes" at bounding box center [484, 272] width 41 height 13
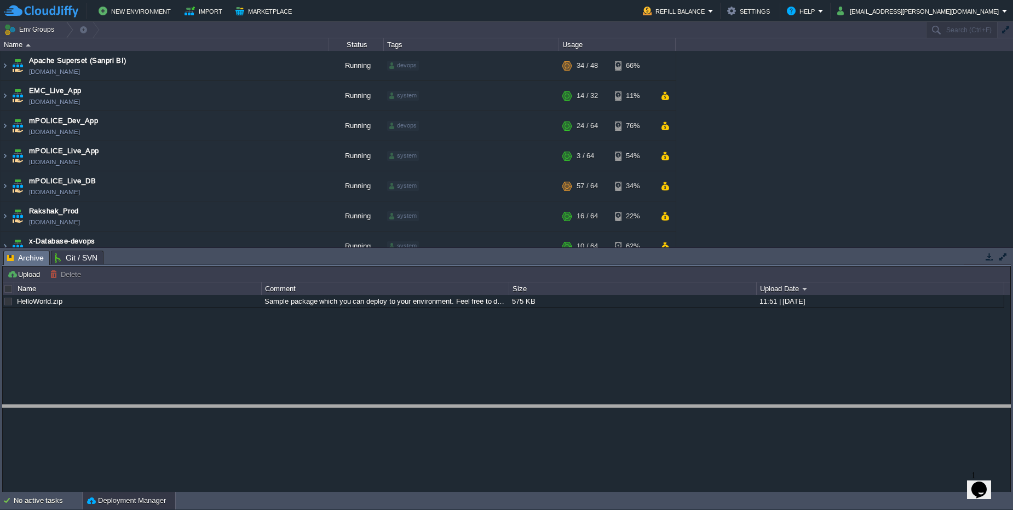
drag, startPoint x: 944, startPoint y: 260, endPoint x: 952, endPoint y: 415, distance: 154.6
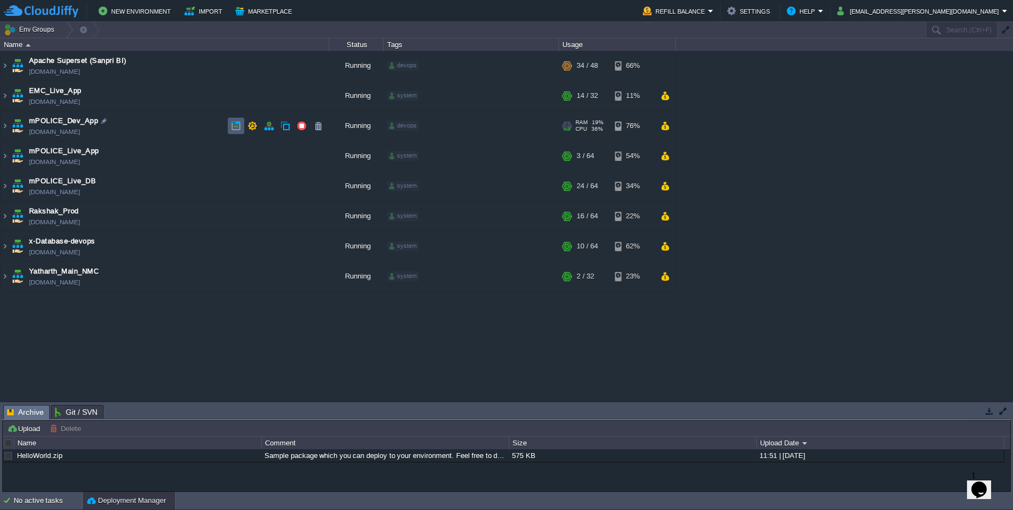
click at [233, 128] on button "button" at bounding box center [236, 126] width 10 height 10
click at [238, 279] on button "button" at bounding box center [236, 277] width 10 height 10
click at [268, 10] on button "Marketplace" at bounding box center [265, 10] width 60 height 13
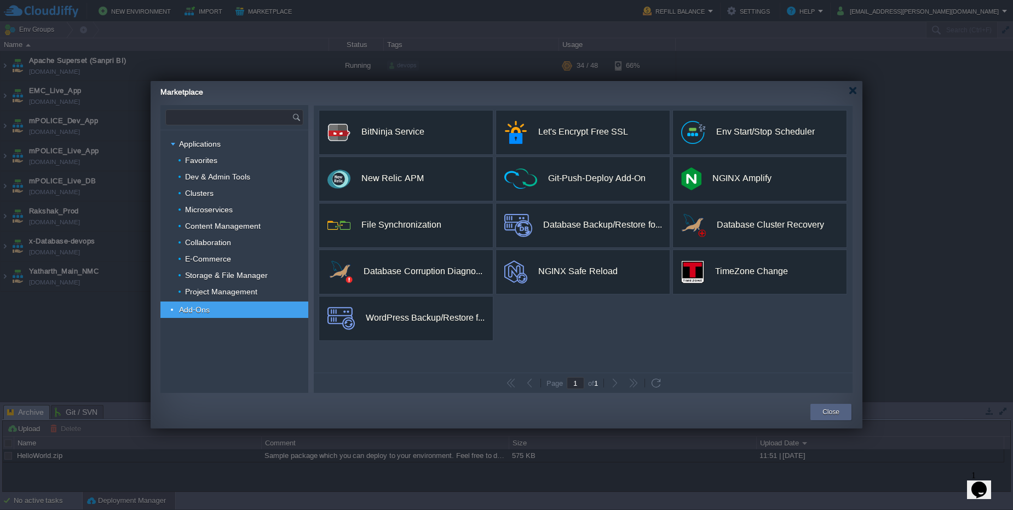
click at [235, 122] on input "text" at bounding box center [229, 117] width 126 height 15
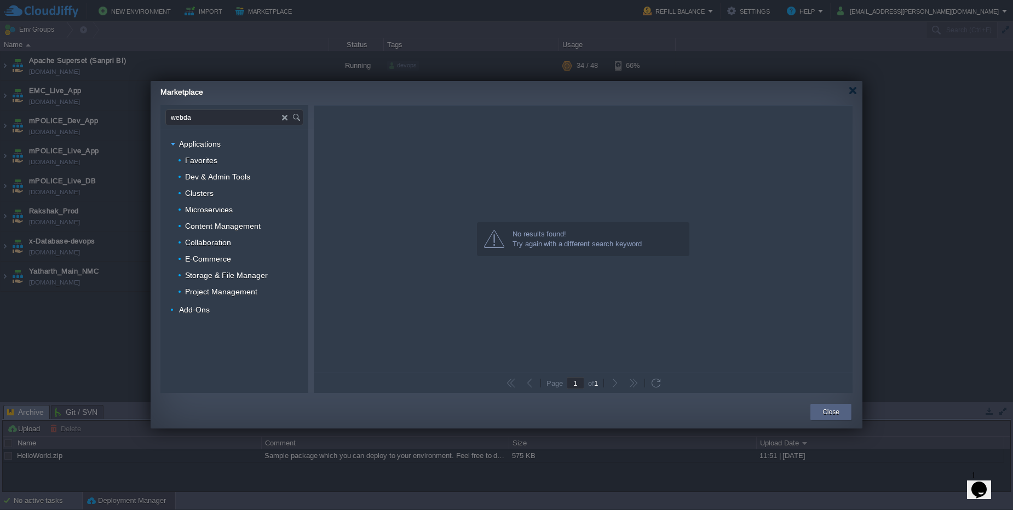
type input "webdav"
click at [850, 93] on div at bounding box center [853, 91] width 8 height 8
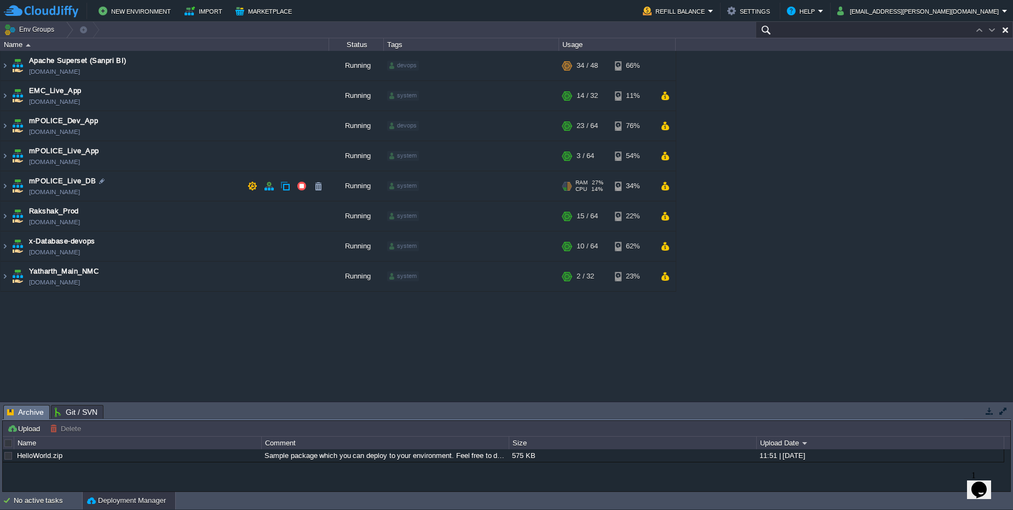
paste input "172278"
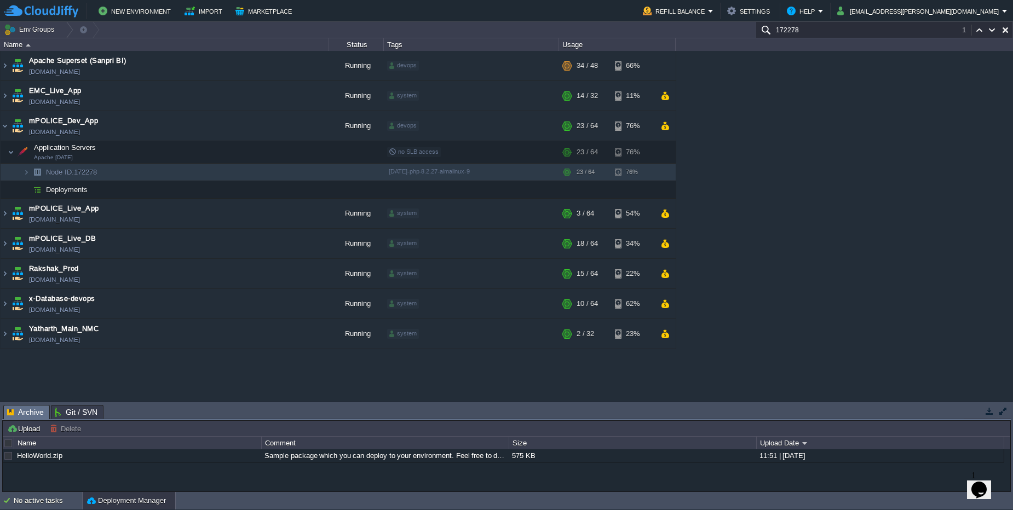
type input "172278"
click at [229, 125] on td at bounding box center [236, 126] width 16 height 16
click at [268, 126] on button "button" at bounding box center [269, 126] width 10 height 10
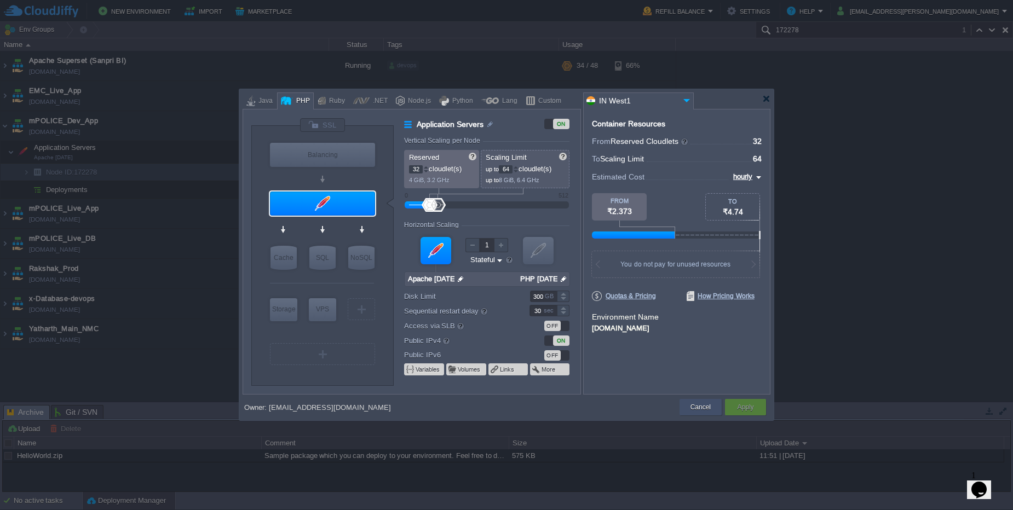
click at [700, 408] on button "Cancel" at bounding box center [700, 407] width 20 height 11
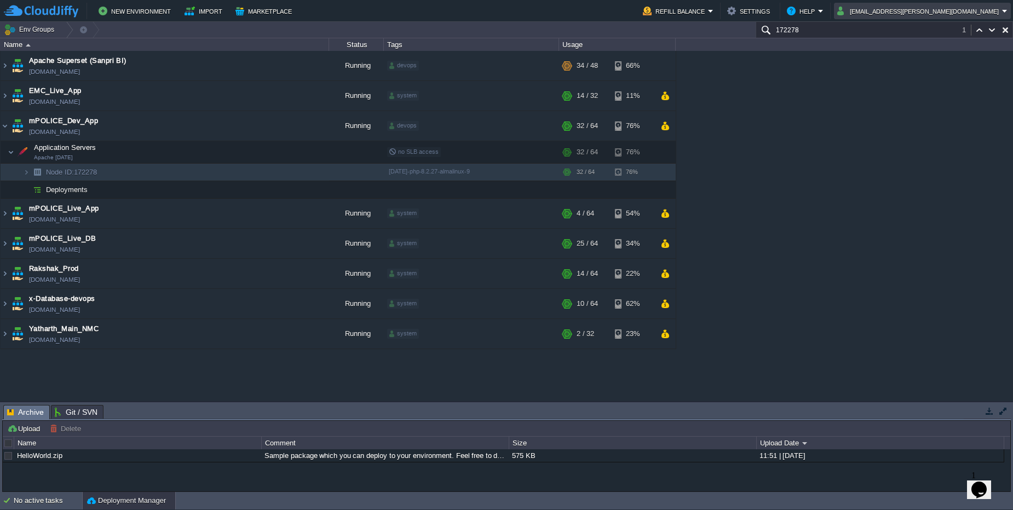
click at [987, 15] on button "rakesh.giri@sanpri.net" at bounding box center [919, 10] width 165 height 13
click at [948, 60] on link "Sign out" at bounding box center [956, 58] width 105 height 12
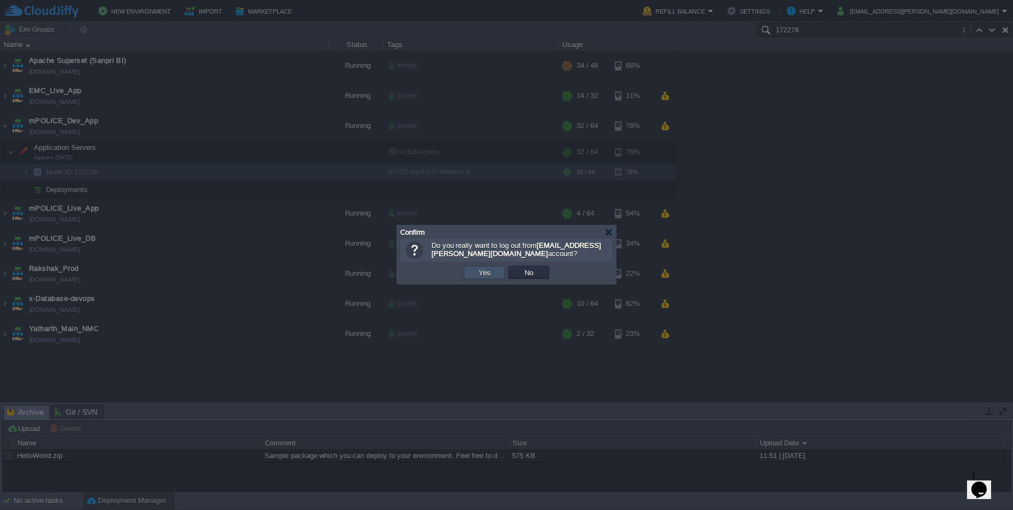
click at [483, 271] on button "Yes" at bounding box center [484, 273] width 19 height 10
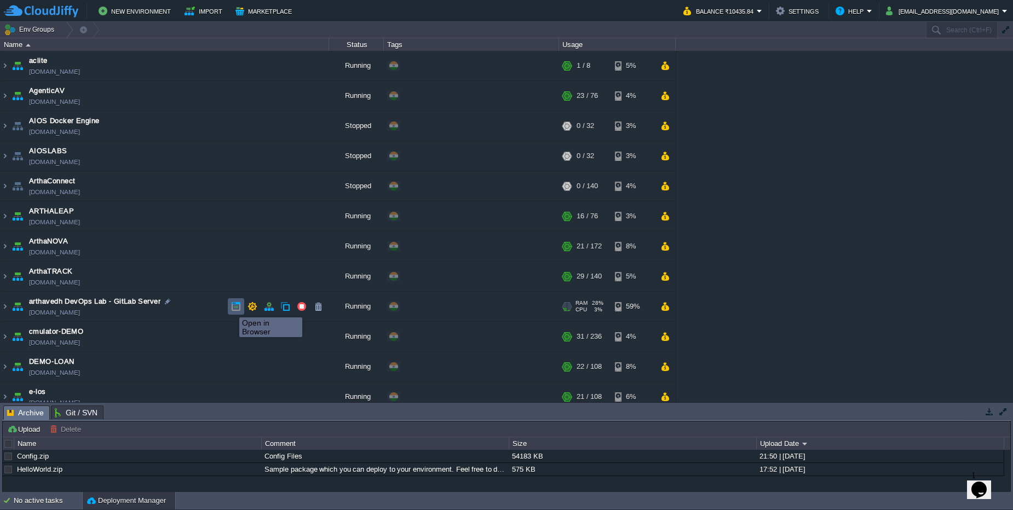
click at [231, 308] on button "button" at bounding box center [236, 307] width 10 height 10
click at [5, 307] on img at bounding box center [5, 307] width 9 height 30
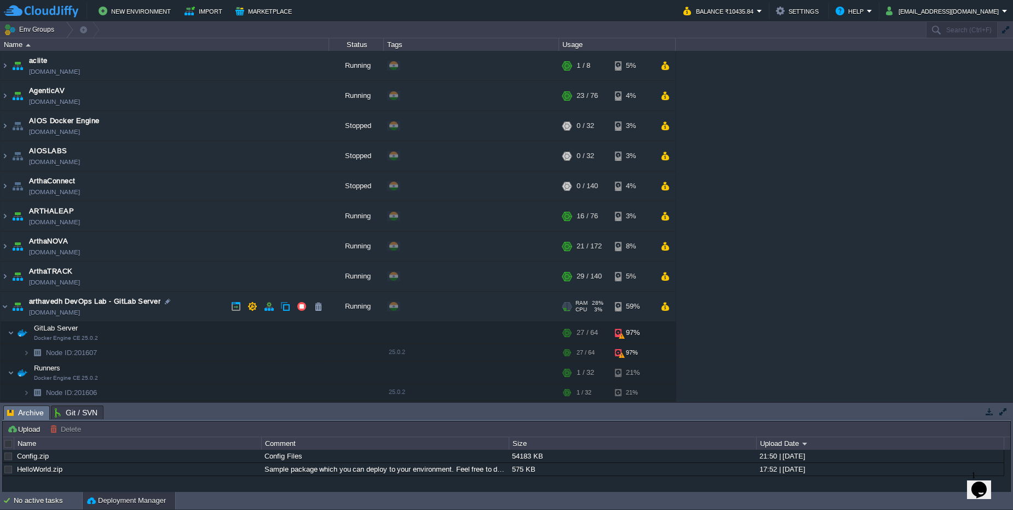
scroll to position [66, 0]
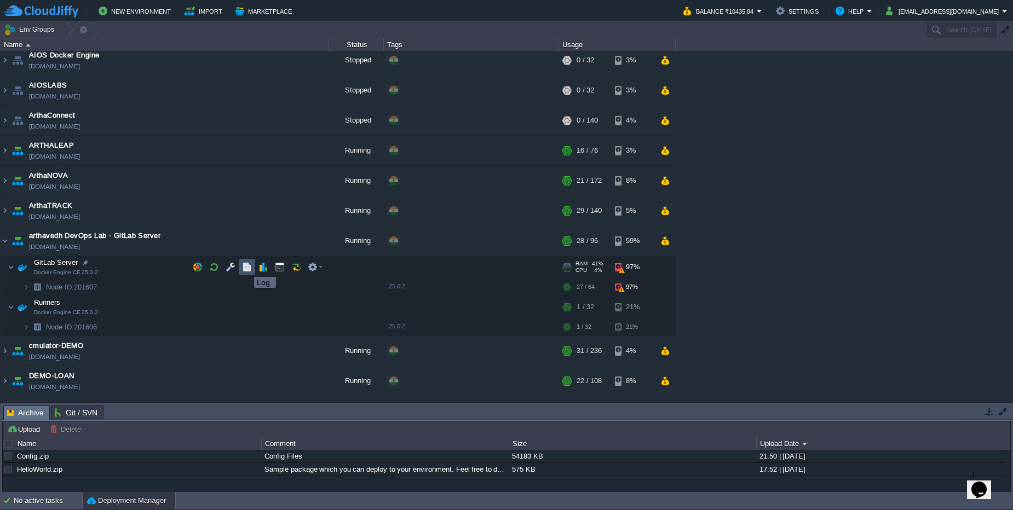
click at [246, 267] on button "button" at bounding box center [247, 267] width 10 height 10
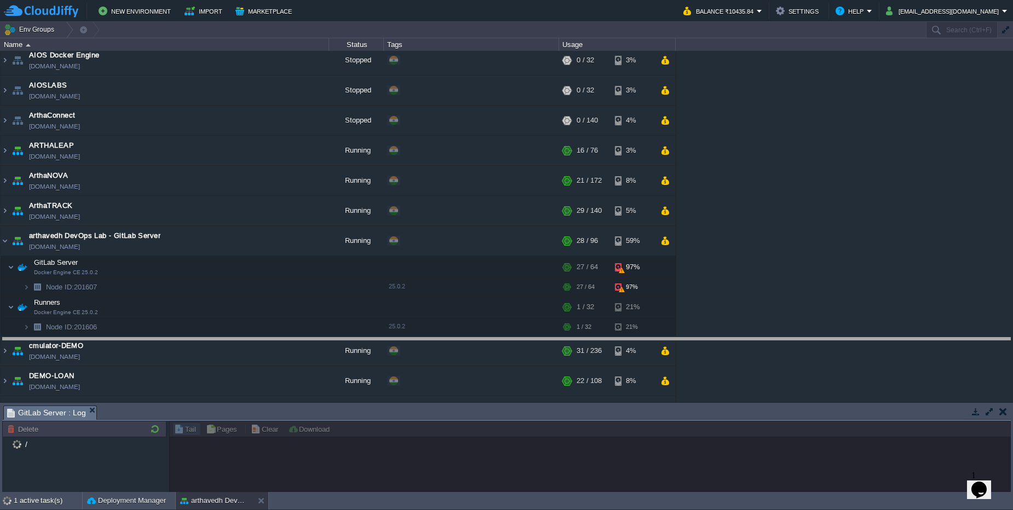
drag, startPoint x: 234, startPoint y: 414, endPoint x: 223, endPoint y: 346, distance: 68.7
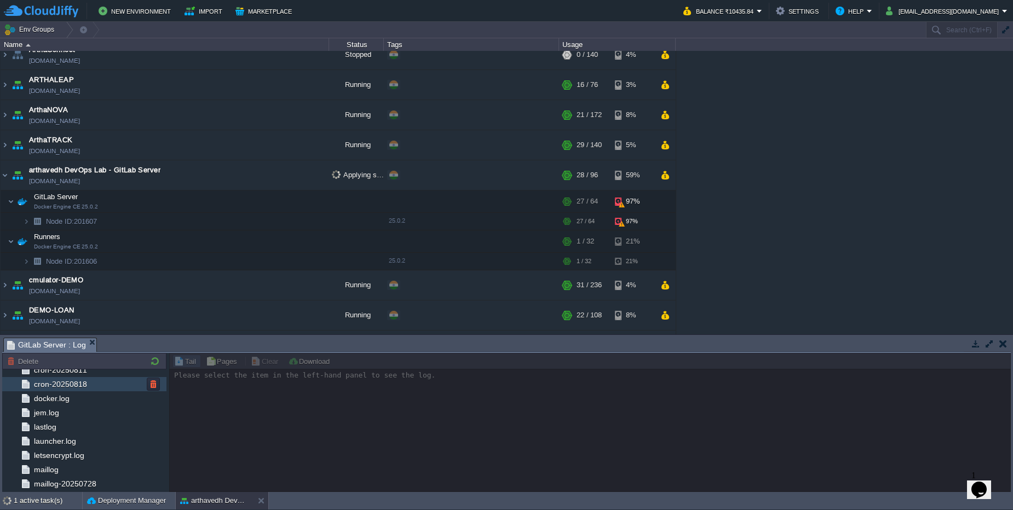
scroll to position [329, 0]
click at [64, 377] on span "docker.log" at bounding box center [51, 376] width 39 height 10
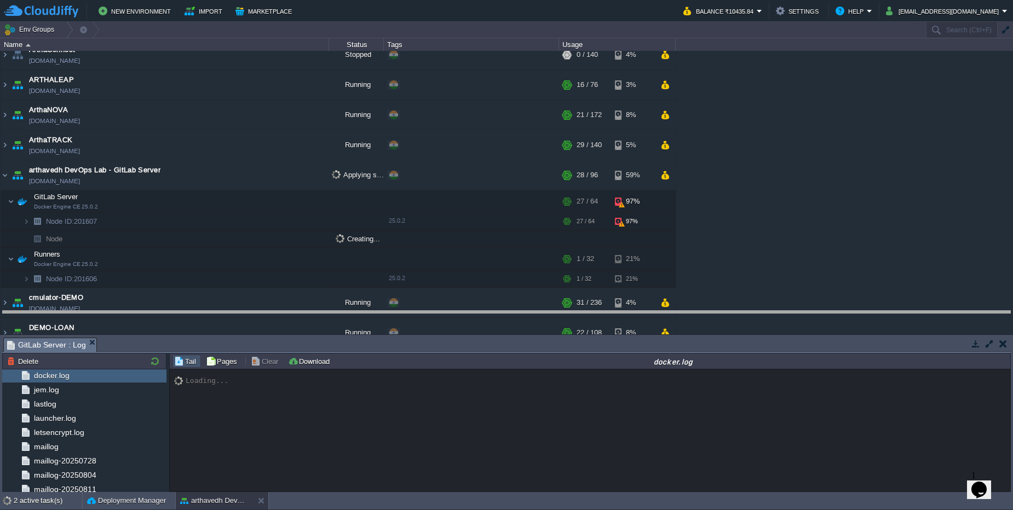
drag, startPoint x: 408, startPoint y: 348, endPoint x: 410, endPoint y: 321, distance: 26.9
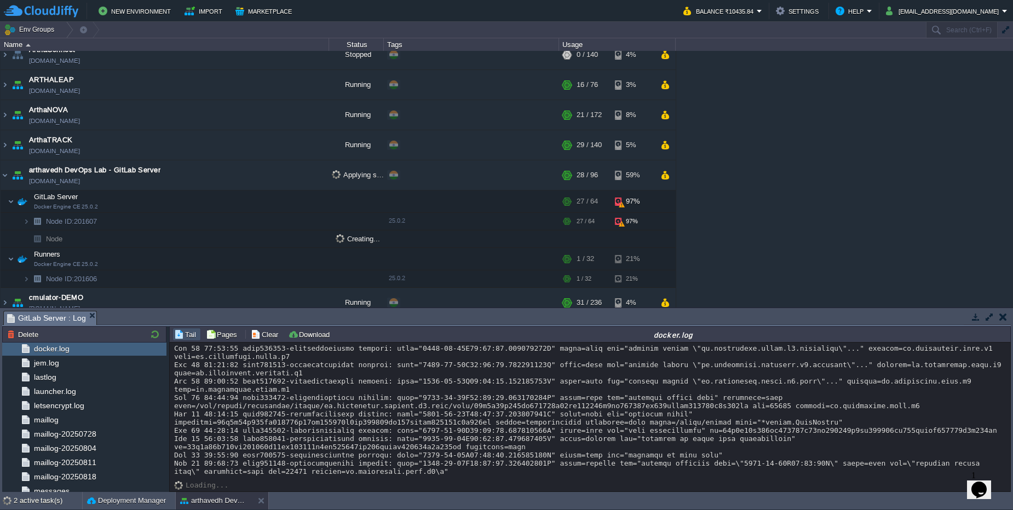
scroll to position [14629, 0]
click at [277, 206] on td at bounding box center [280, 201] width 16 height 16
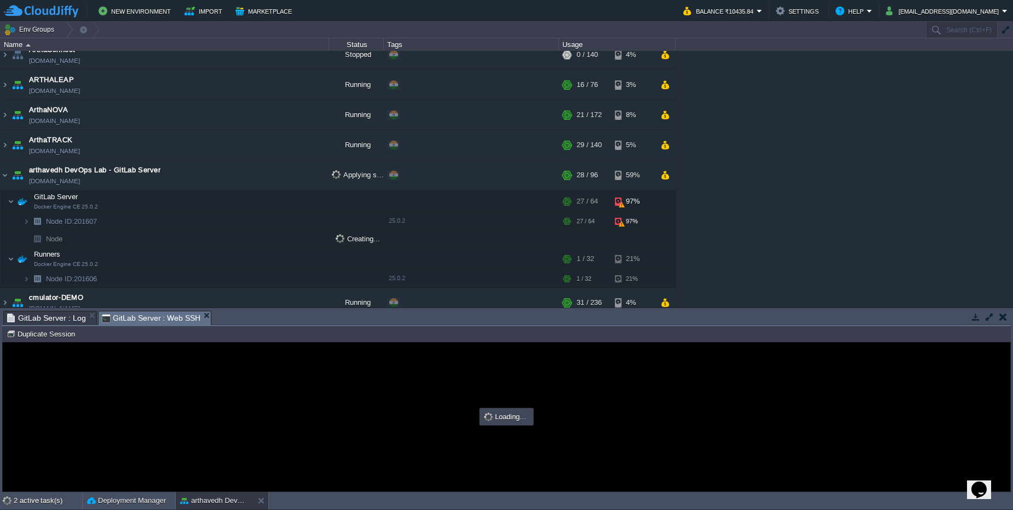
scroll to position [0, 0]
type input "#000000"
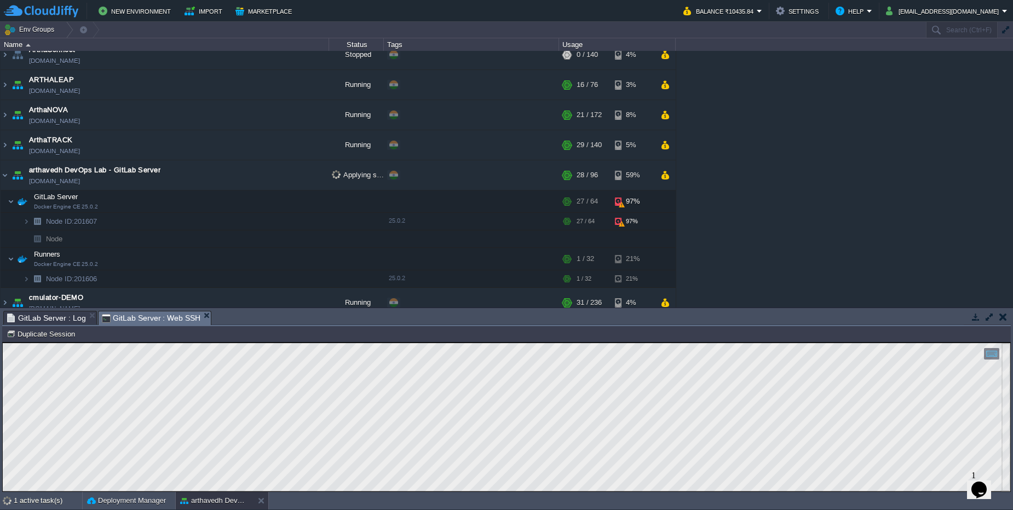
click at [204, 319] on em "GitLab Server : Web SSH" at bounding box center [157, 319] width 110 height 14
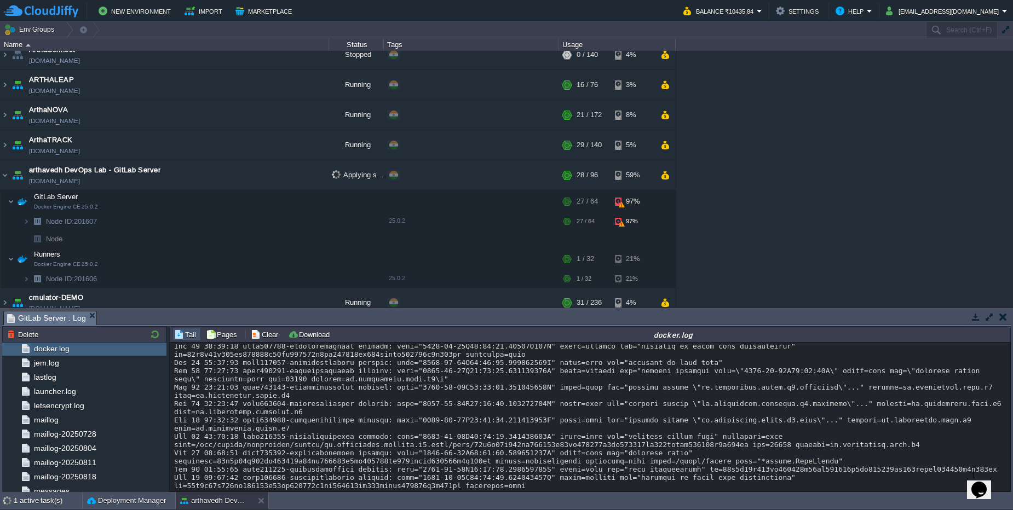
scroll to position [14760, 0]
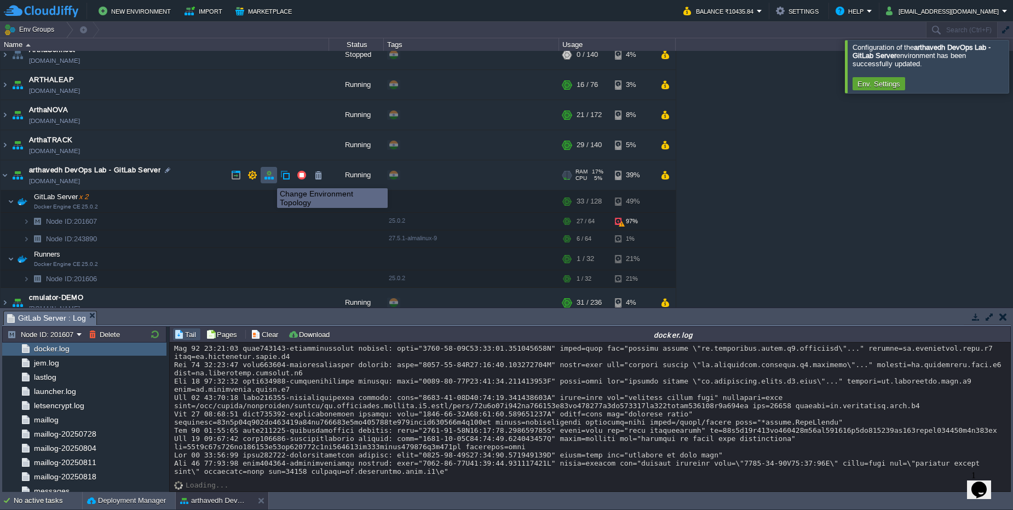
click at [269, 179] on button "button" at bounding box center [269, 175] width 10 height 10
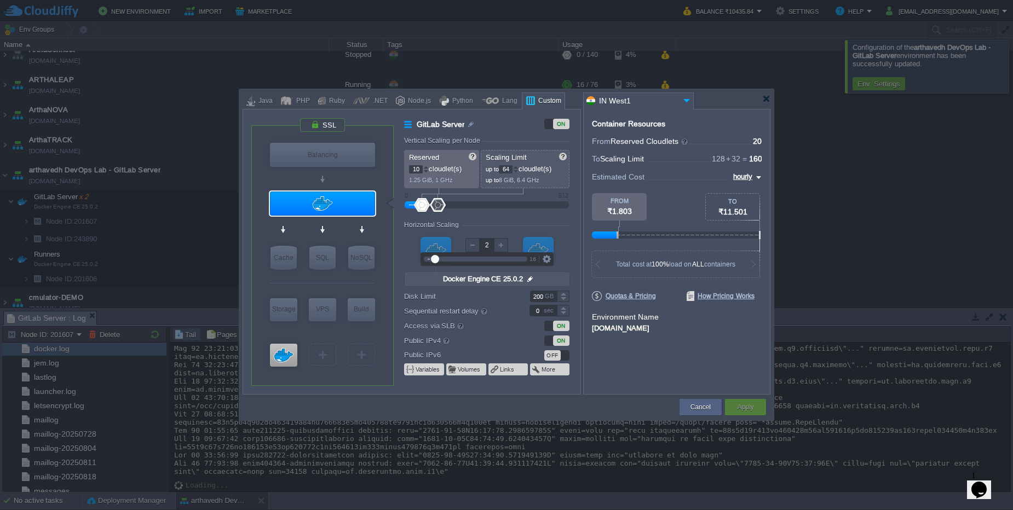
type input "1"
click at [475, 246] on div at bounding box center [472, 245] width 14 height 14
click at [703, 409] on button "Cancel" at bounding box center [700, 407] width 20 height 11
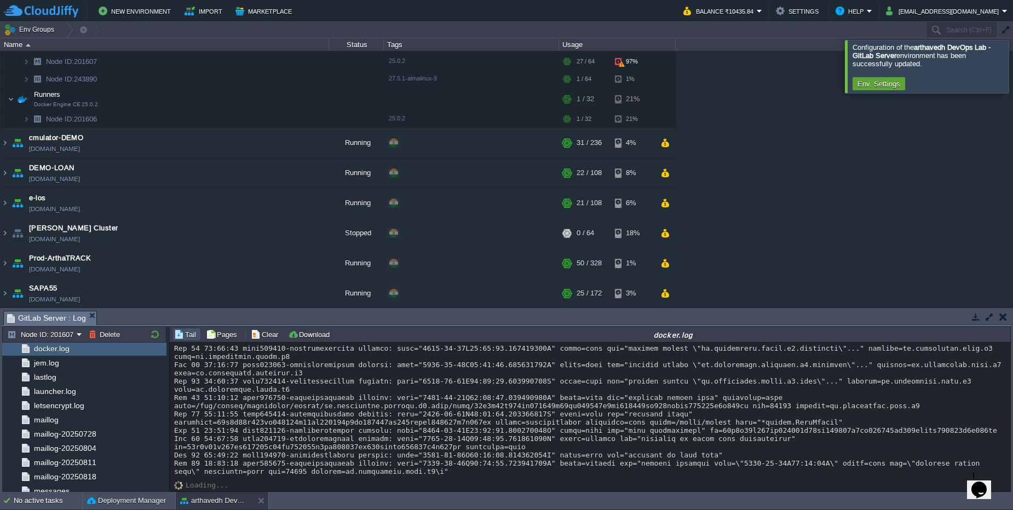
scroll to position [329, 0]
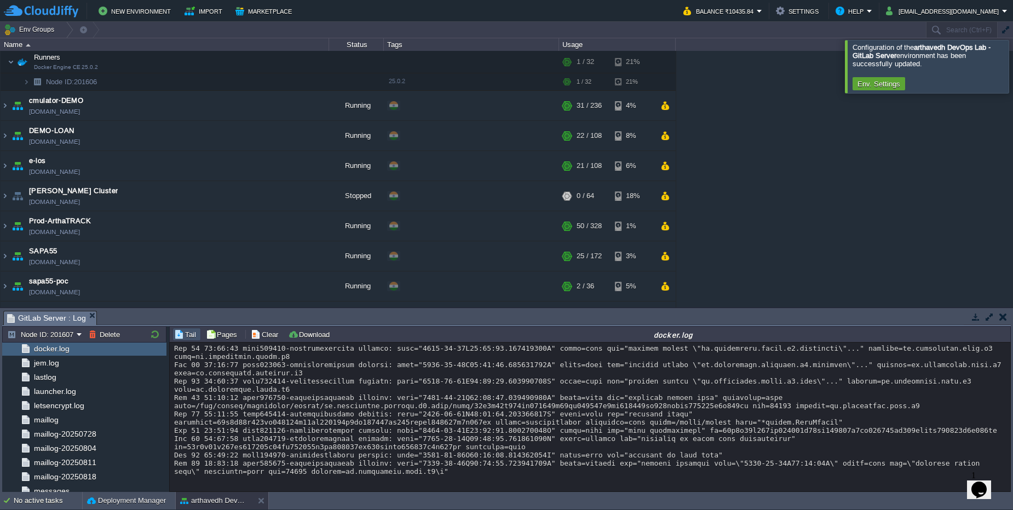
drag, startPoint x: 982, startPoint y: 486, endPoint x: 959, endPoint y: 307, distance: 180.5
click html "1 Opens Chat This icon Opens the chat window."
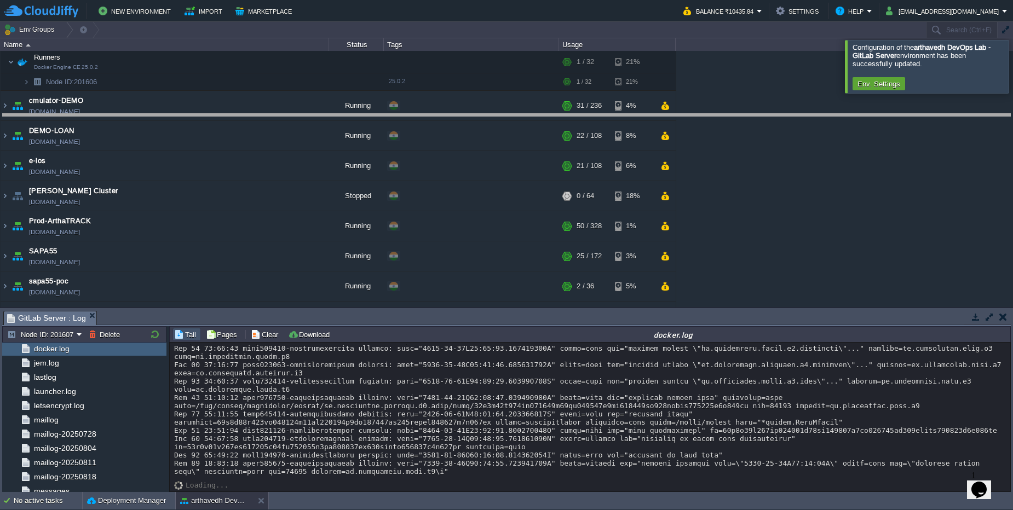
drag, startPoint x: 821, startPoint y: 314, endPoint x: 781, endPoint y: 117, distance: 201.1
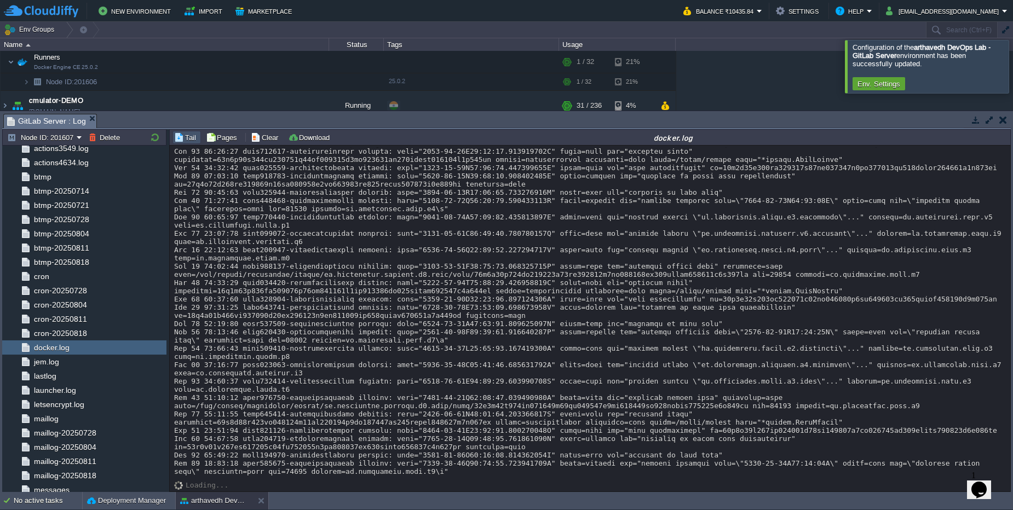
scroll to position [0, 0]
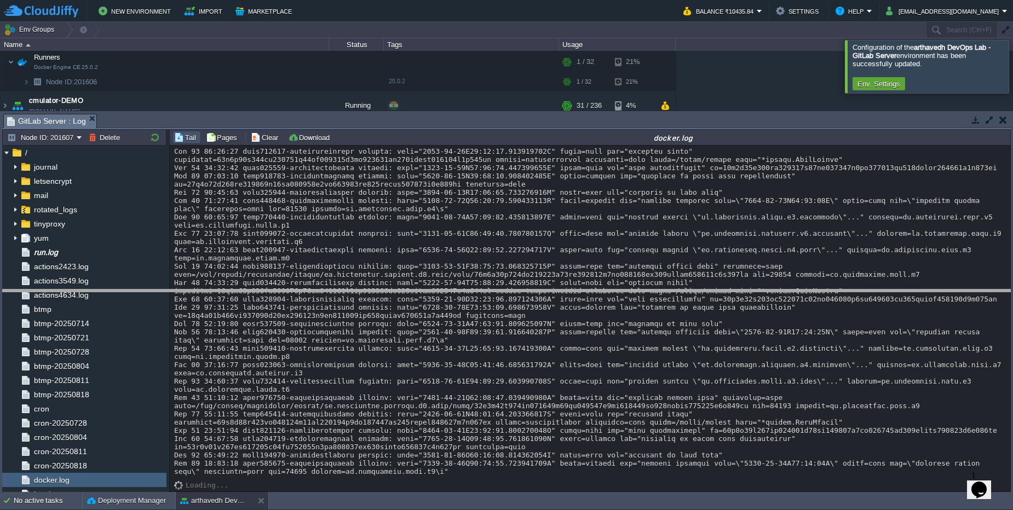
drag, startPoint x: 502, startPoint y: 113, endPoint x: 442, endPoint y: 329, distance: 223.3
click at [442, 329] on body "New Environment Import Marketplace Bonus ₹0.00 Upgrade Account Balance ₹10435.8…" at bounding box center [506, 255] width 1013 height 510
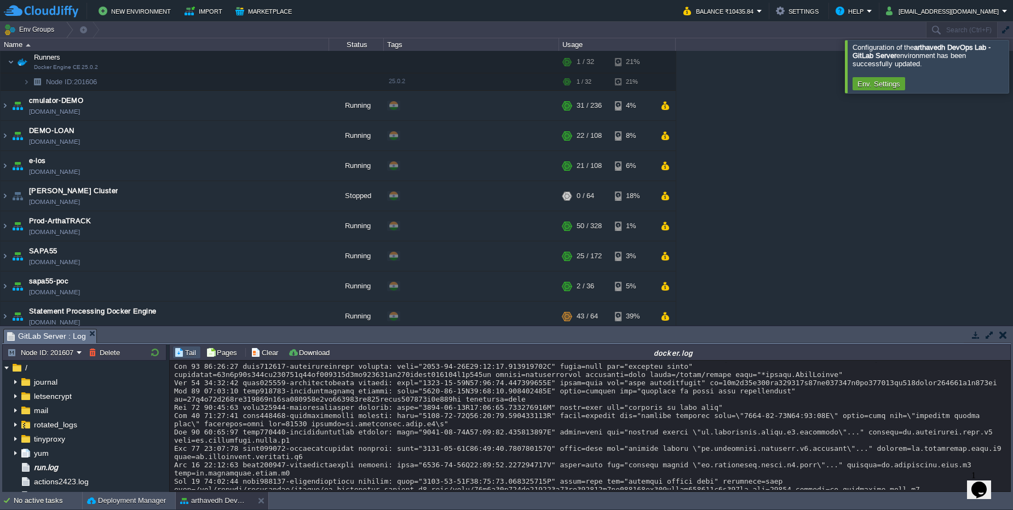
click at [442, 328] on div "Tasks Activity Log Archive Git / SVN GitLab Server : Log Upload Delete Deploy t…" at bounding box center [506, 409] width 1013 height 166
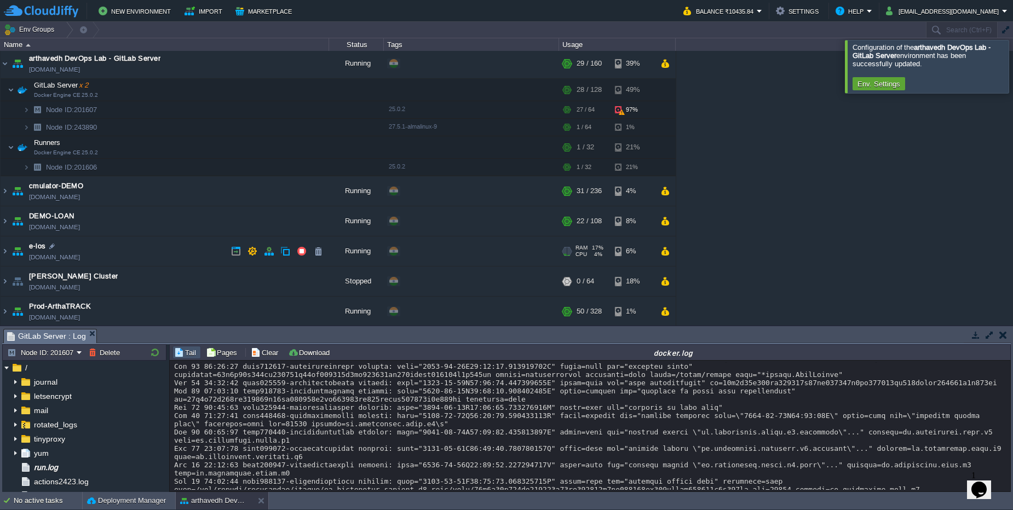
scroll to position [131, 0]
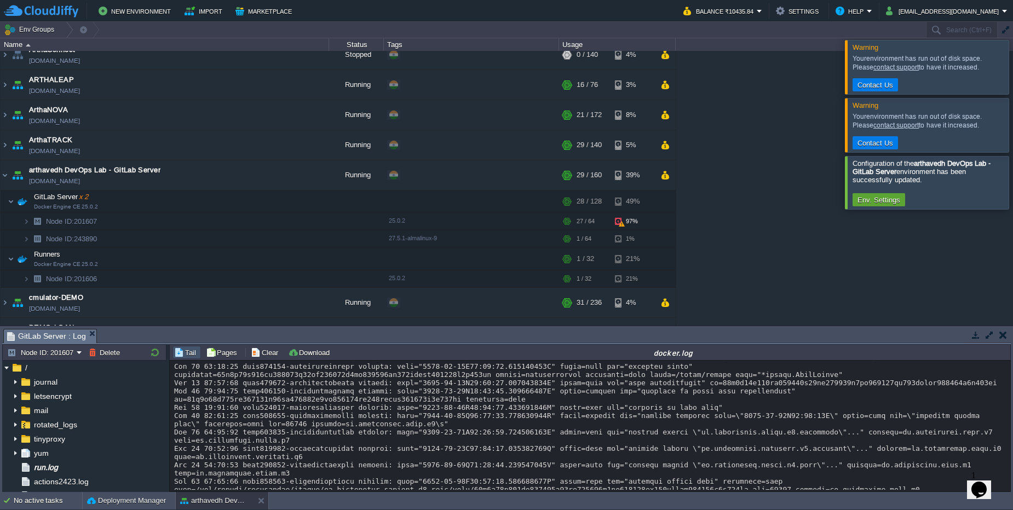
click at [999, 337] on button "button" at bounding box center [1003, 335] width 8 height 10
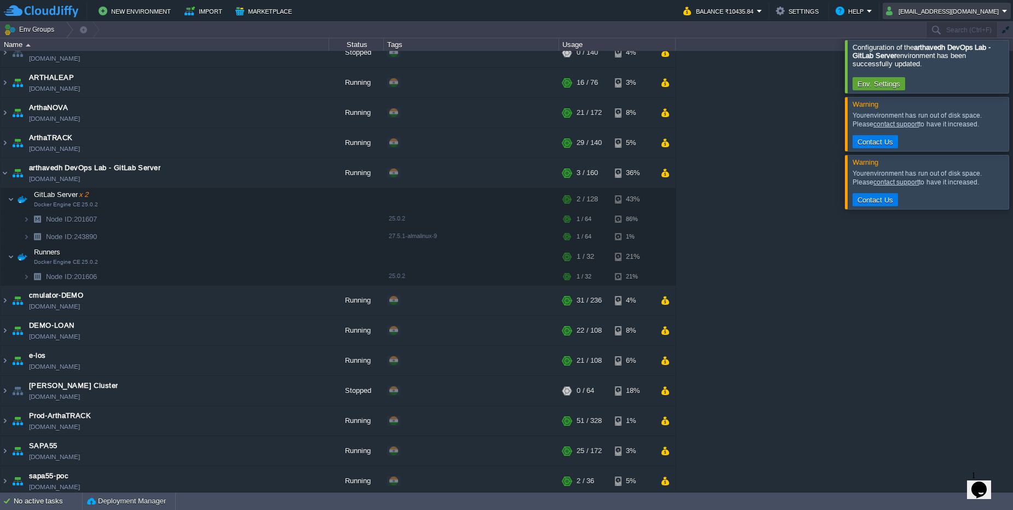
scroll to position [131, 0]
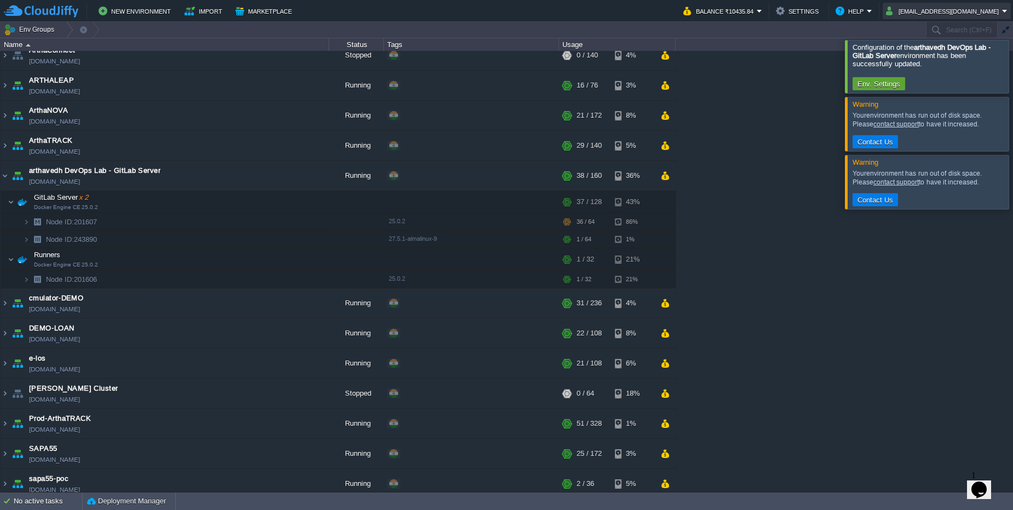
click at [991, 7] on button "[EMAIL_ADDRESS][DOMAIN_NAME]" at bounding box center [944, 10] width 116 height 13
click at [948, 57] on link "Sign out" at bounding box center [958, 58] width 102 height 12
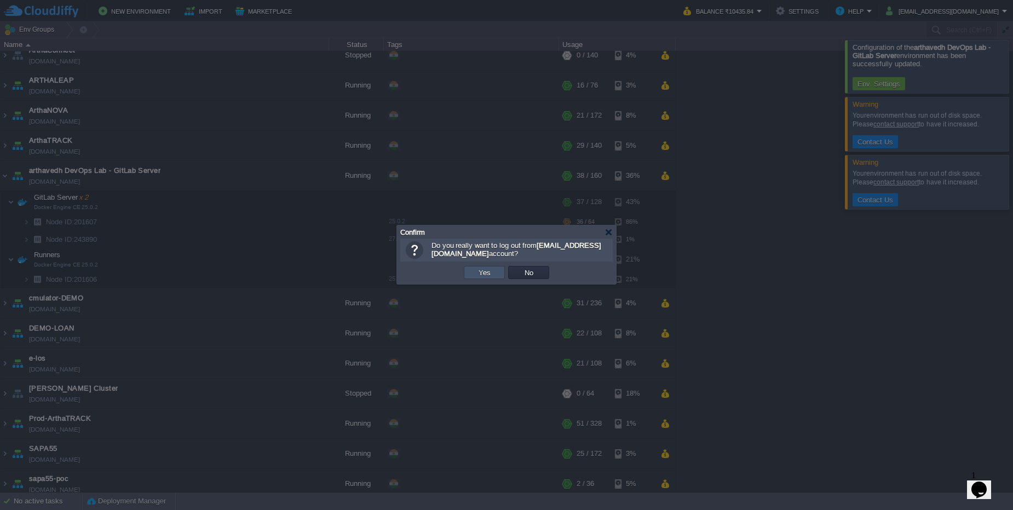
click at [488, 270] on button "Yes" at bounding box center [484, 273] width 19 height 10
